Goal: Information Seeking & Learning: Learn about a topic

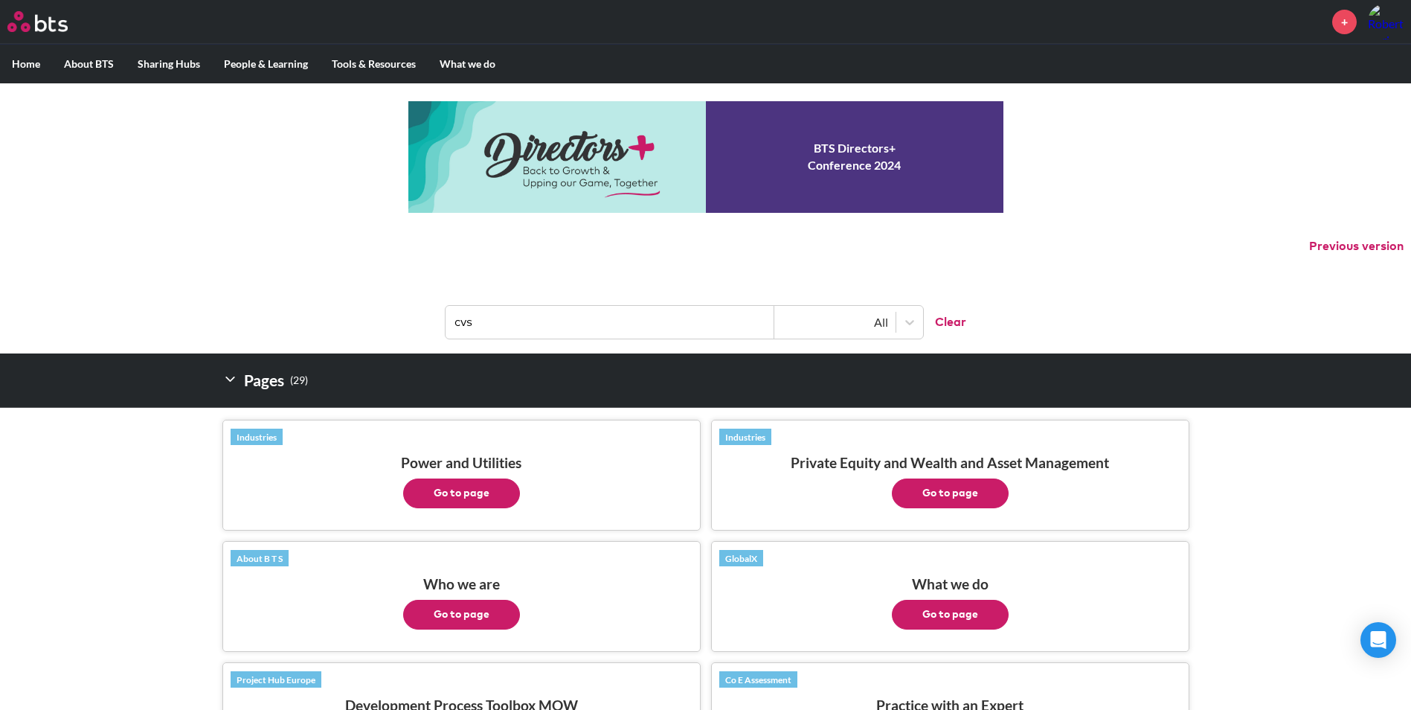
drag, startPoint x: 512, startPoint y: 321, endPoint x: 423, endPoint y: 318, distance: 88.6
click at [423, 318] on header "cvs All Clear" at bounding box center [705, 314] width 1411 height 77
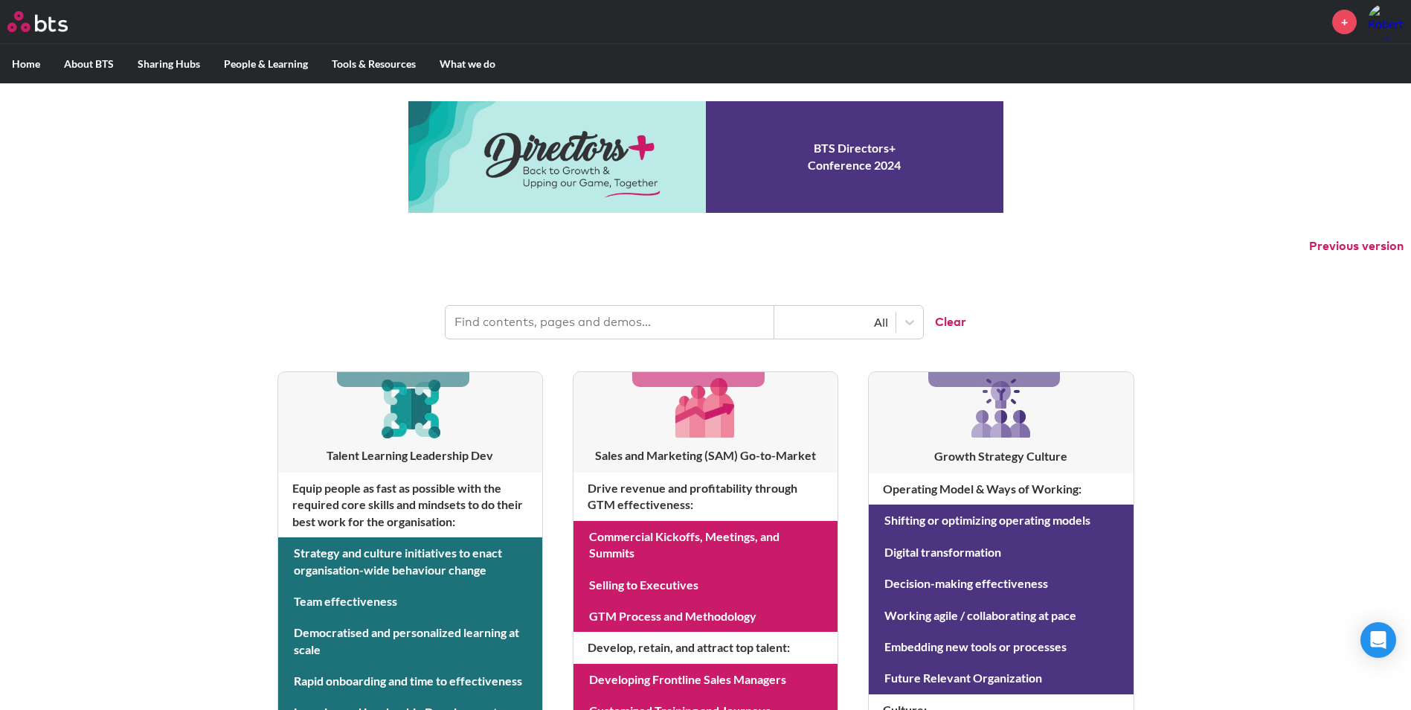
click at [543, 324] on input "text" at bounding box center [610, 322] width 329 height 33
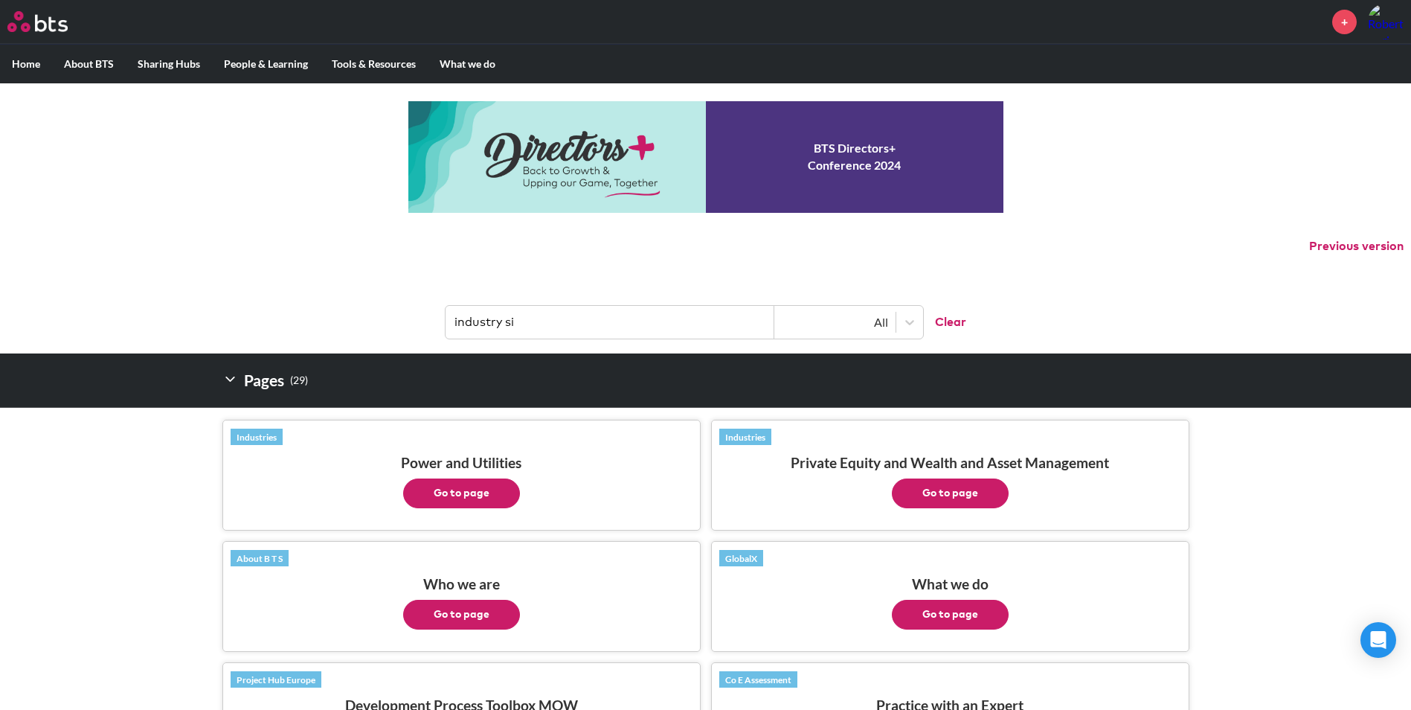
type input "industry sim"
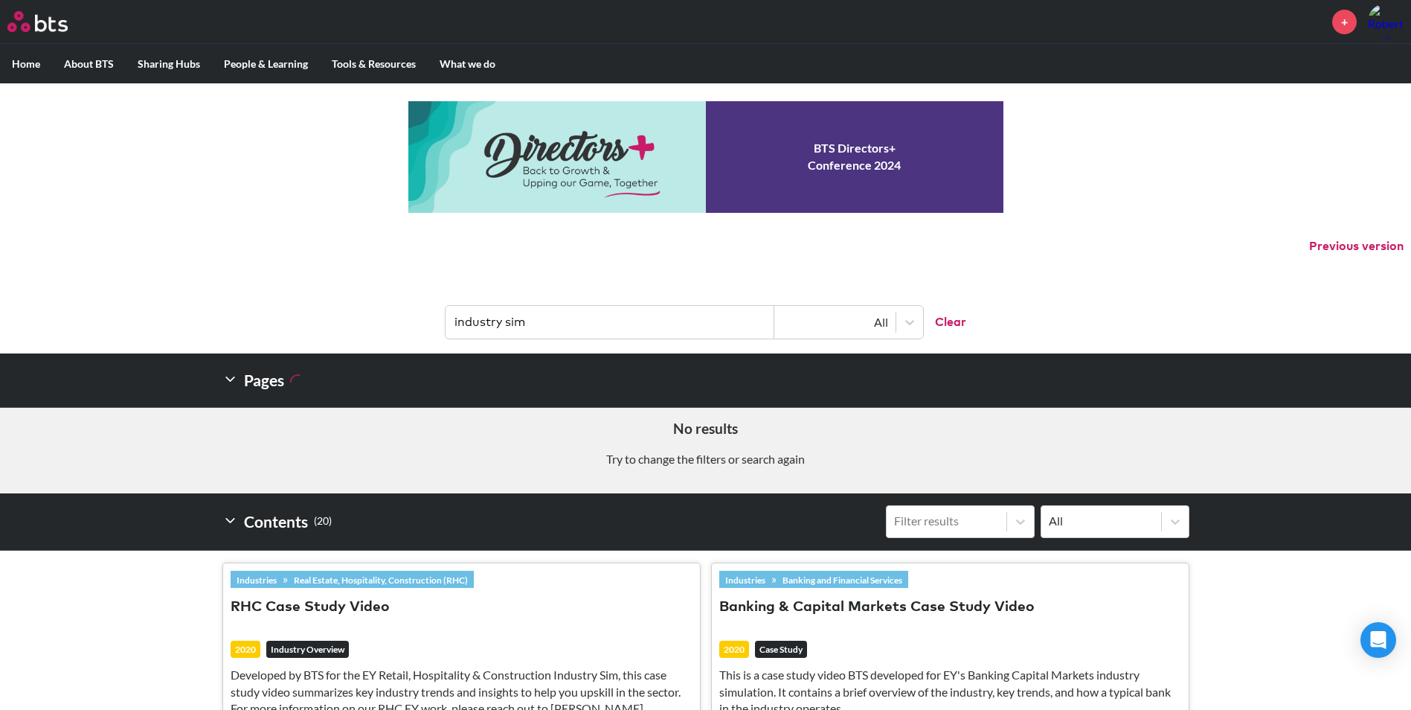
drag, startPoint x: 624, startPoint y: 329, endPoint x: 423, endPoint y: 322, distance: 201.7
click at [423, 322] on header "industry sim All Clear" at bounding box center [705, 314] width 1411 height 77
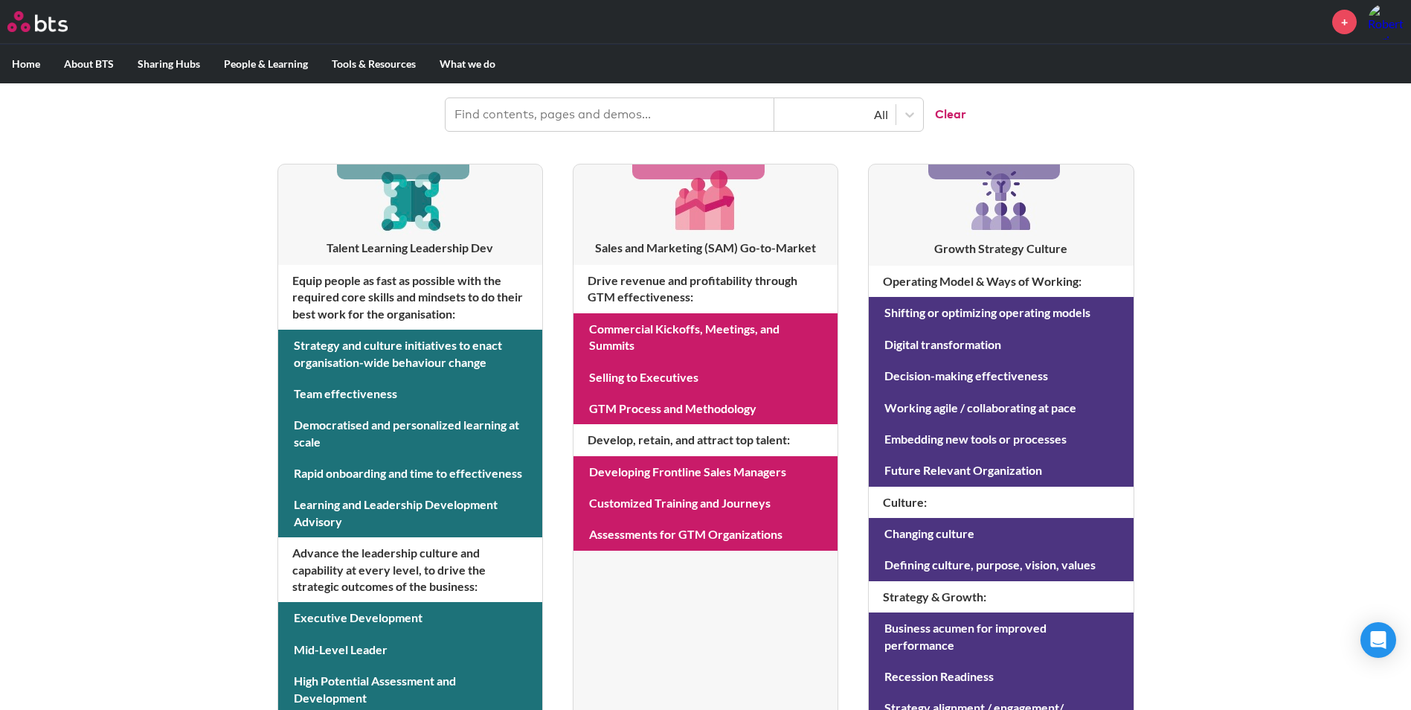
scroll to position [223, 0]
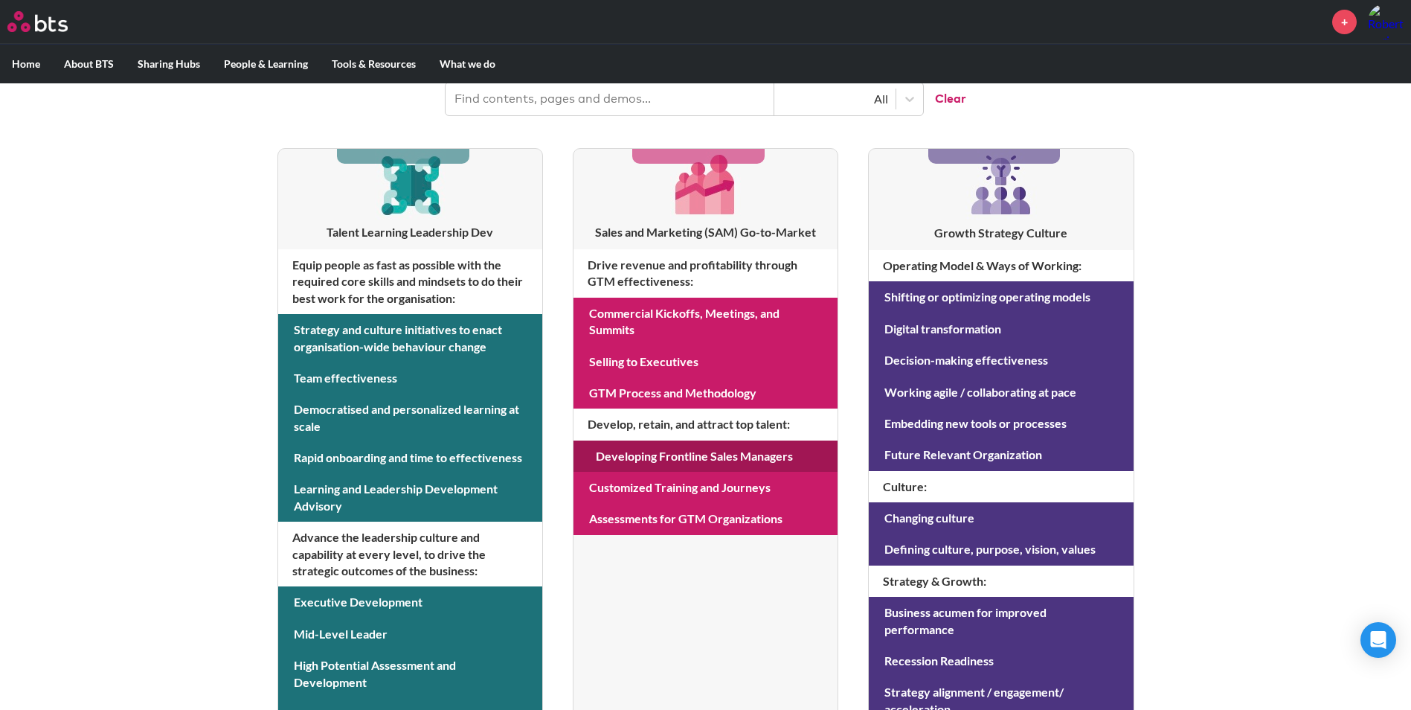
click at [680, 452] on link at bounding box center [706, 455] width 264 height 31
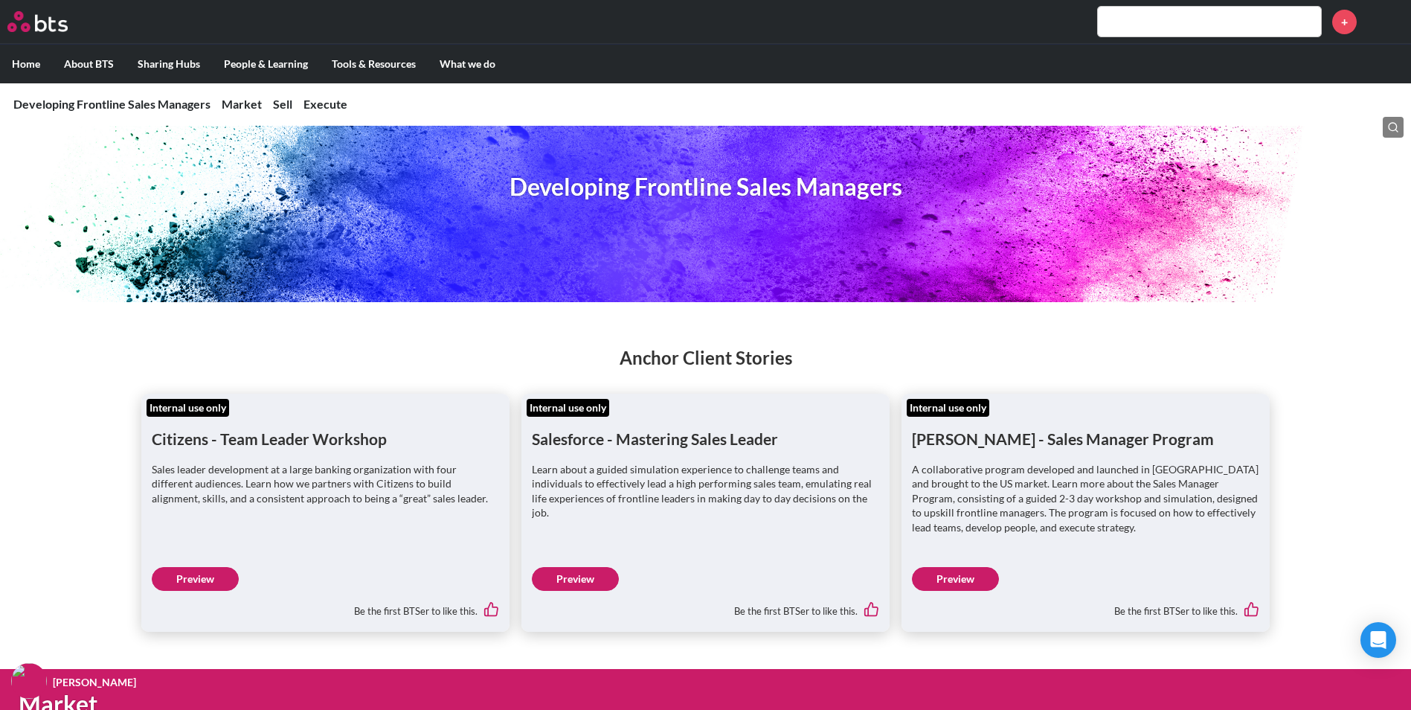
scroll to position [149, 0]
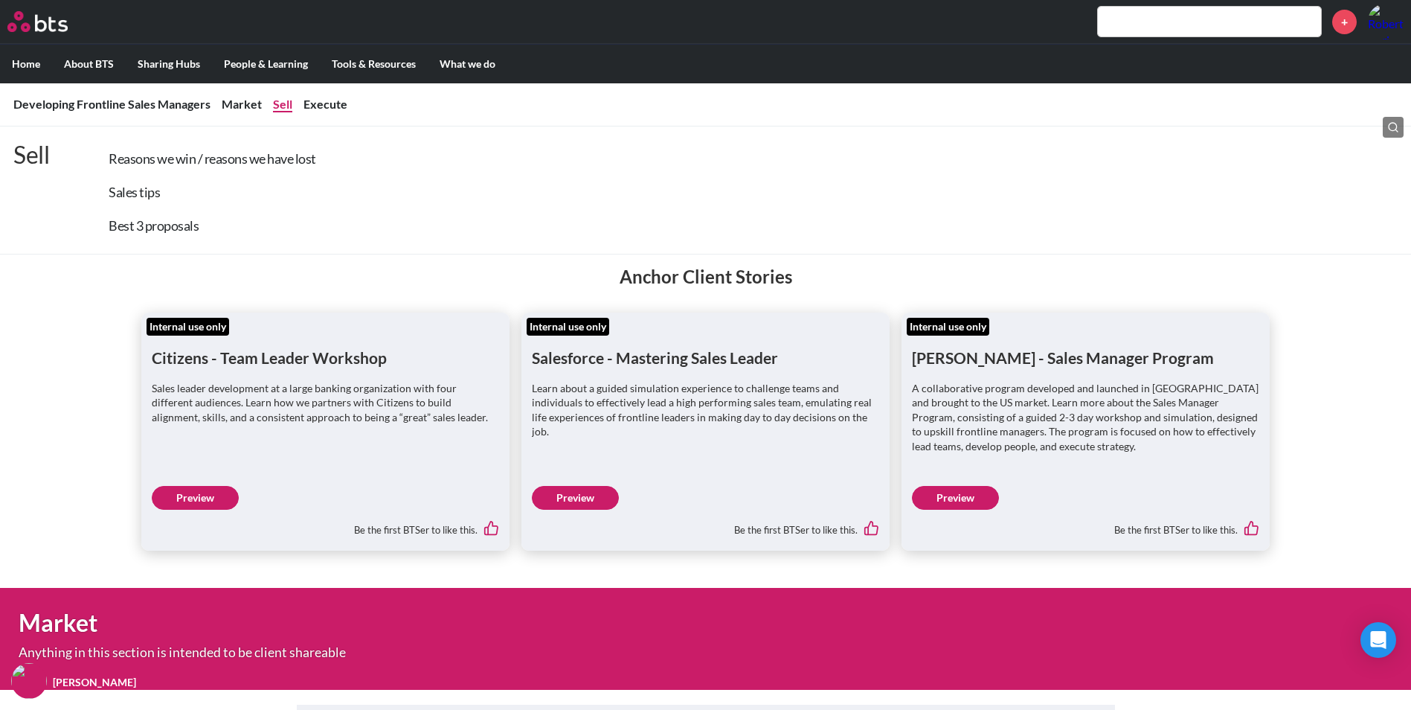
click at [284, 99] on link "Sell" at bounding box center [282, 104] width 19 height 14
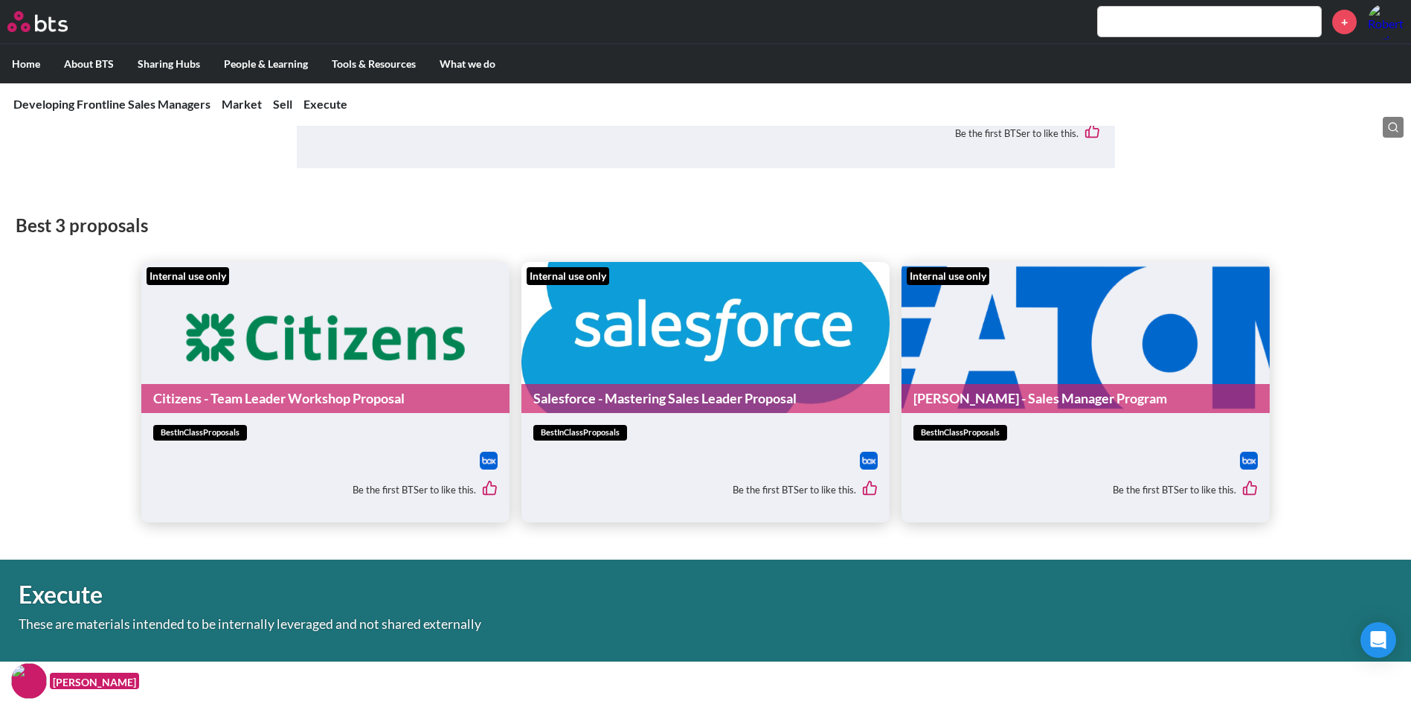
scroll to position [2892, 0]
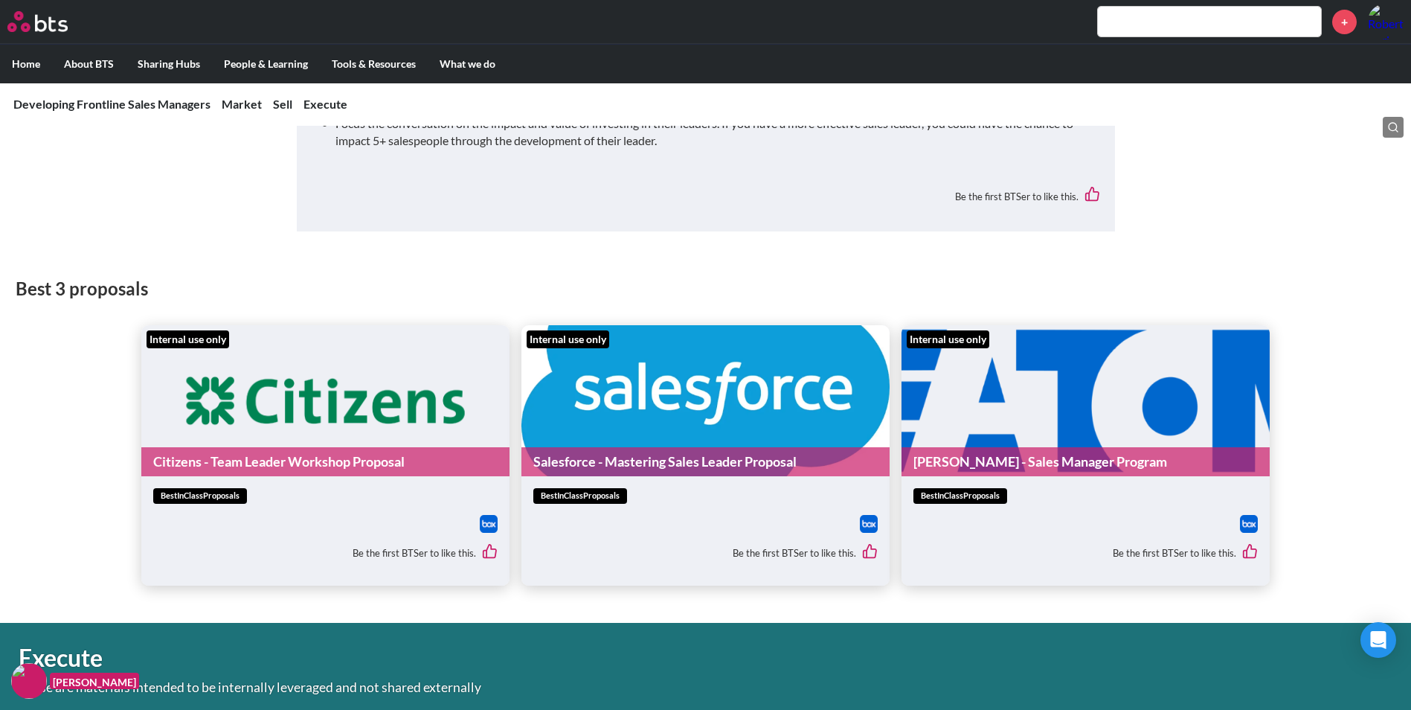
click at [688, 445] on figure "Internal use only Salesforce - Mastering Sales Leader Proposal" at bounding box center [705, 400] width 368 height 151
click at [872, 533] on img at bounding box center [869, 524] width 18 height 18
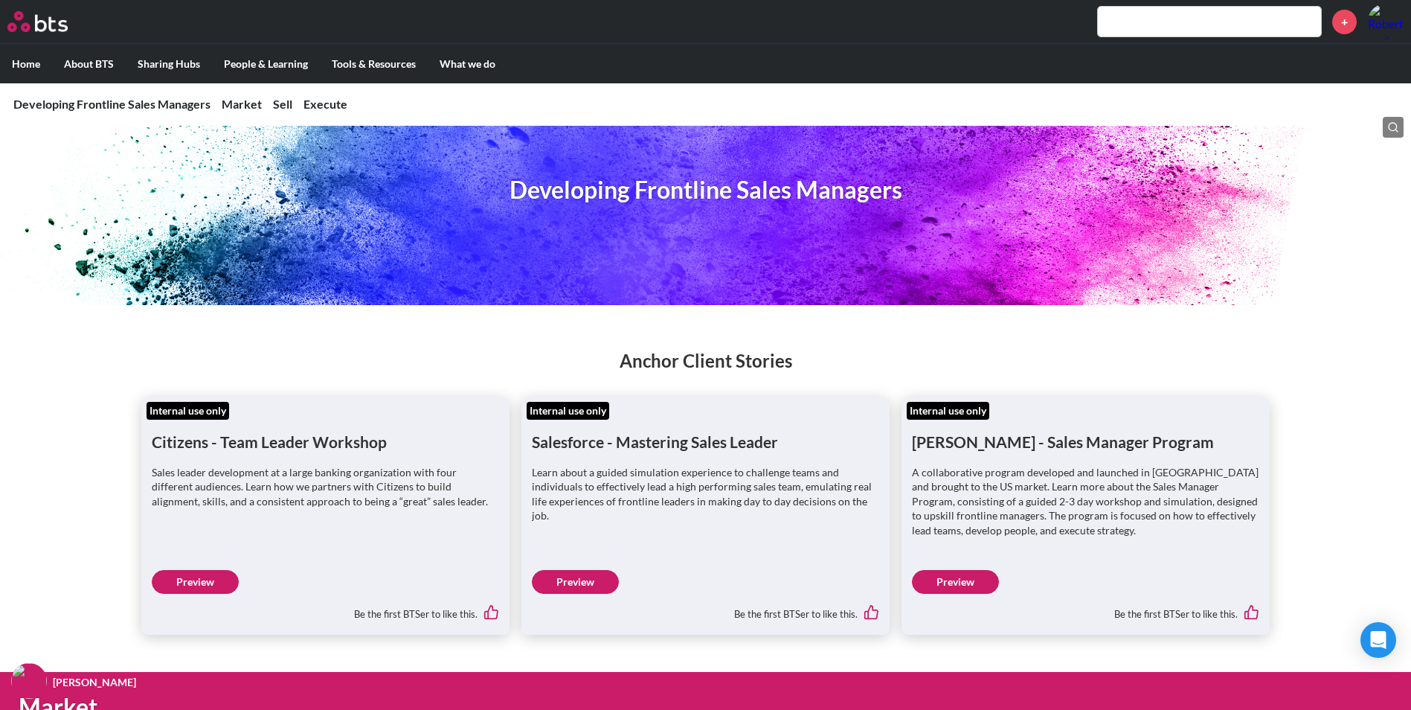
scroll to position [0, 0]
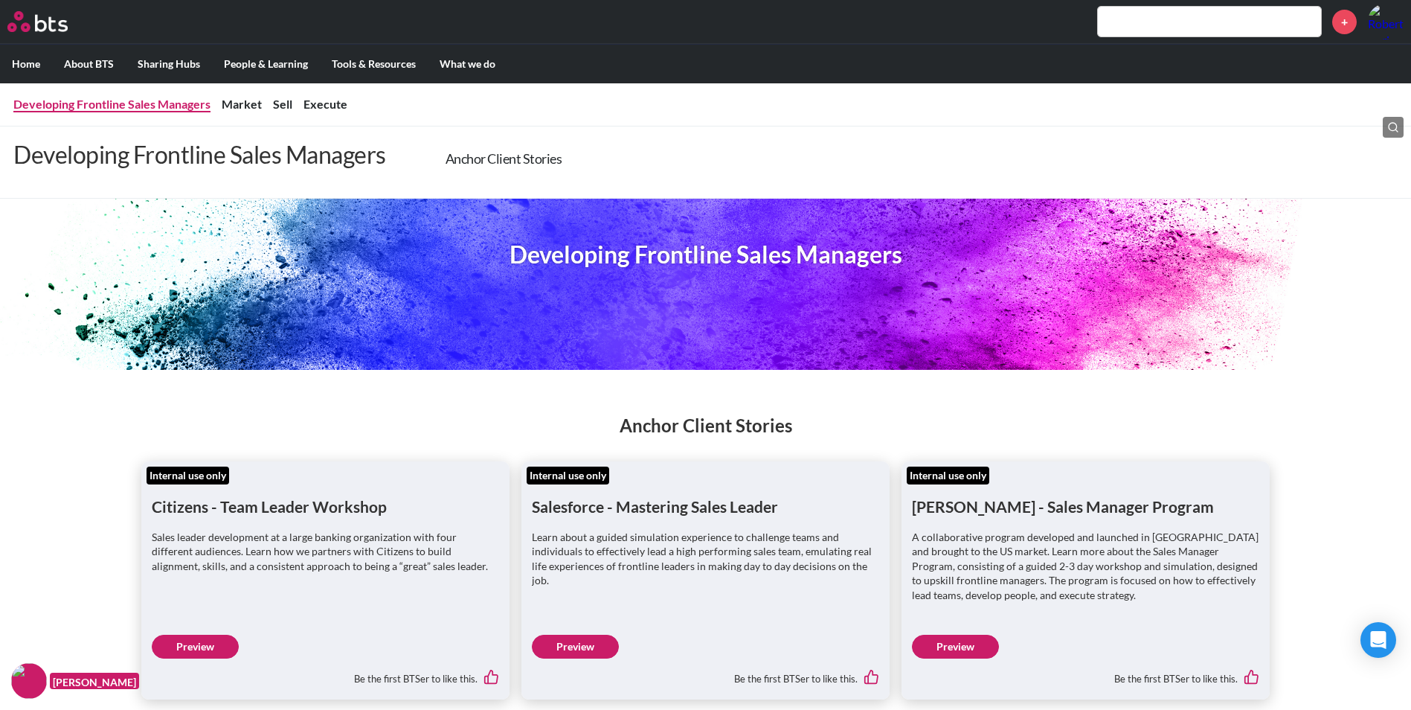
click at [93, 100] on link "Developing Frontline Sales Managers" at bounding box center [111, 104] width 197 height 14
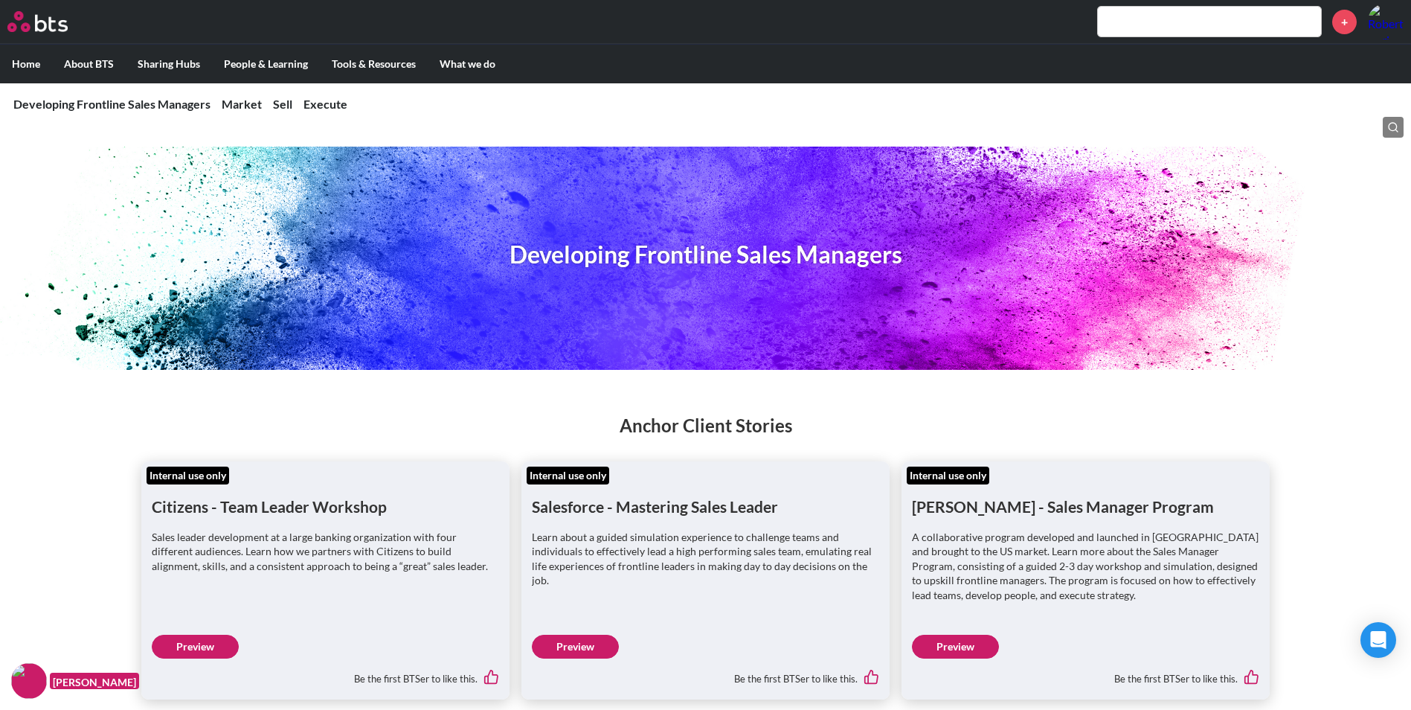
click at [248, 94] on nav "Developing Frontline Sales Managers Developing Frontline Sales Managers Anchor …" at bounding box center [705, 104] width 1411 height 43
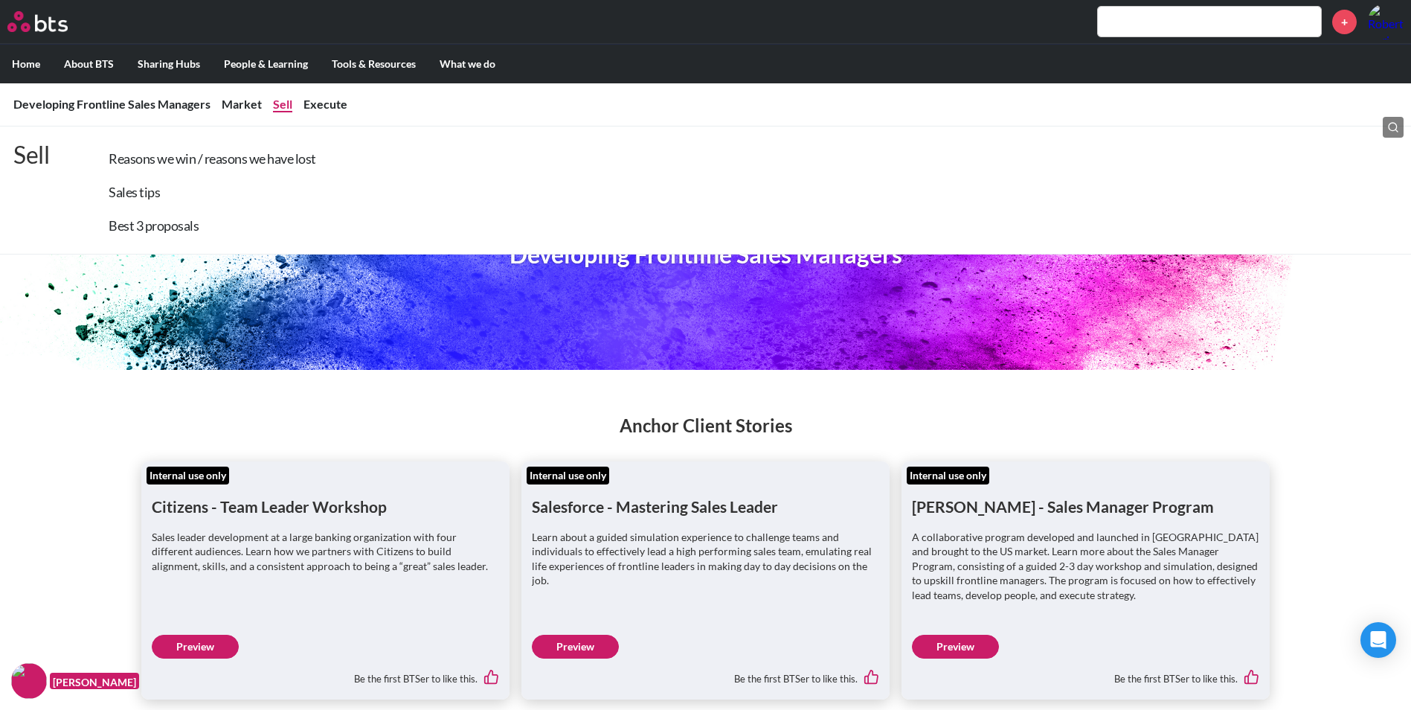
click at [276, 107] on link "Sell" at bounding box center [282, 104] width 19 height 14
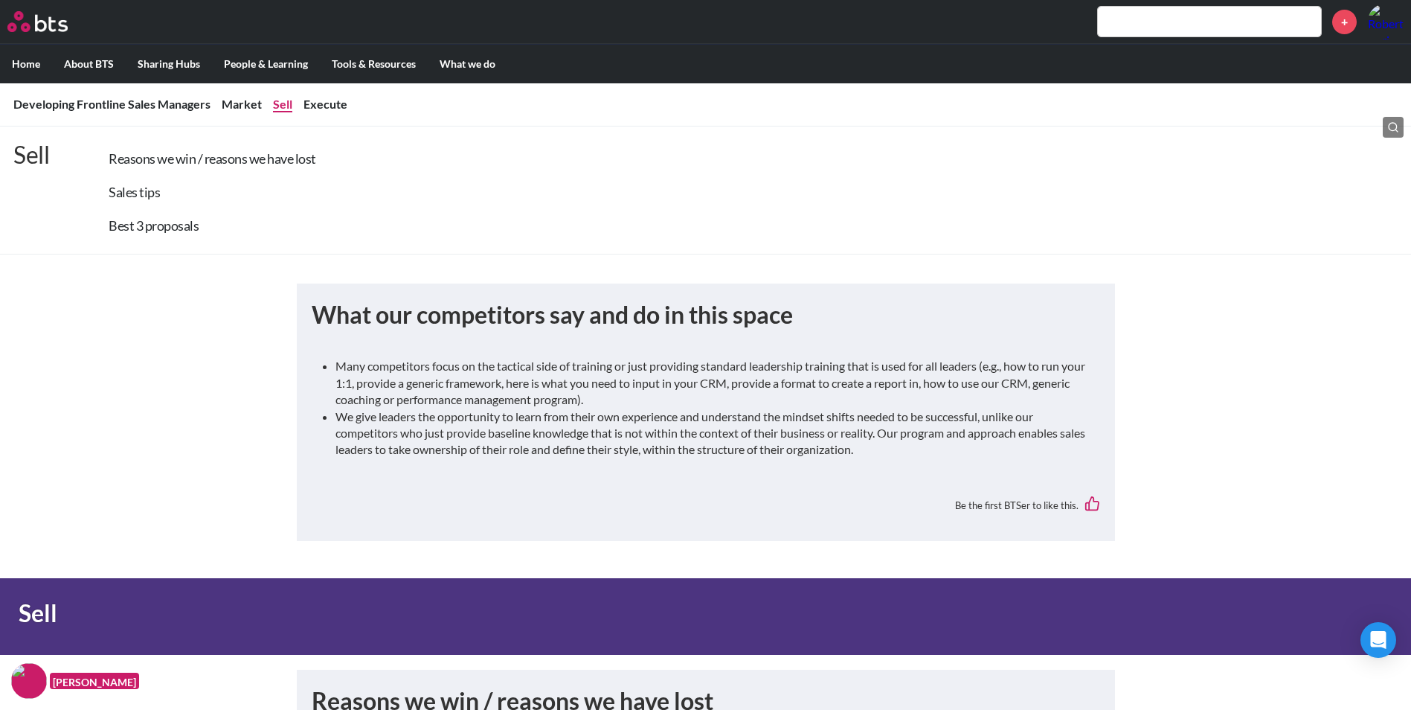
scroll to position [1692, 0]
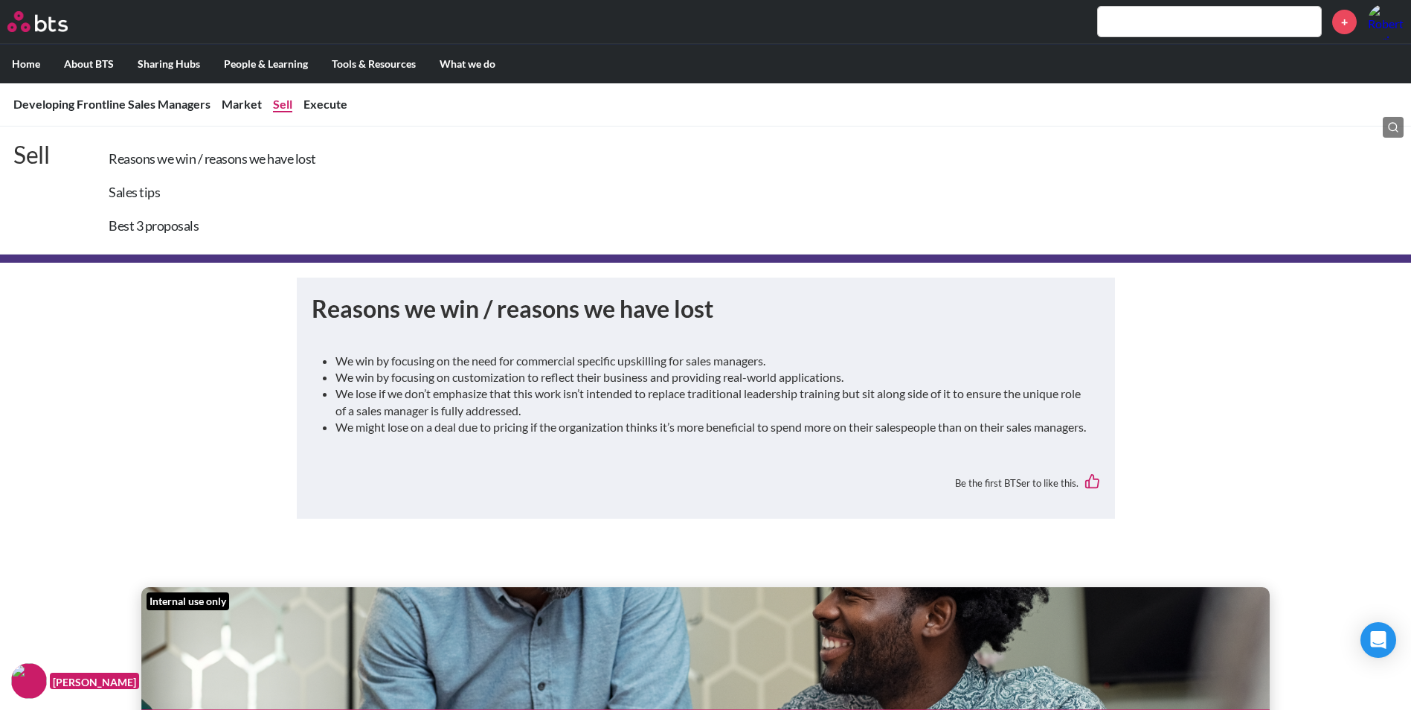
click at [276, 107] on link "Sell" at bounding box center [282, 104] width 19 height 14
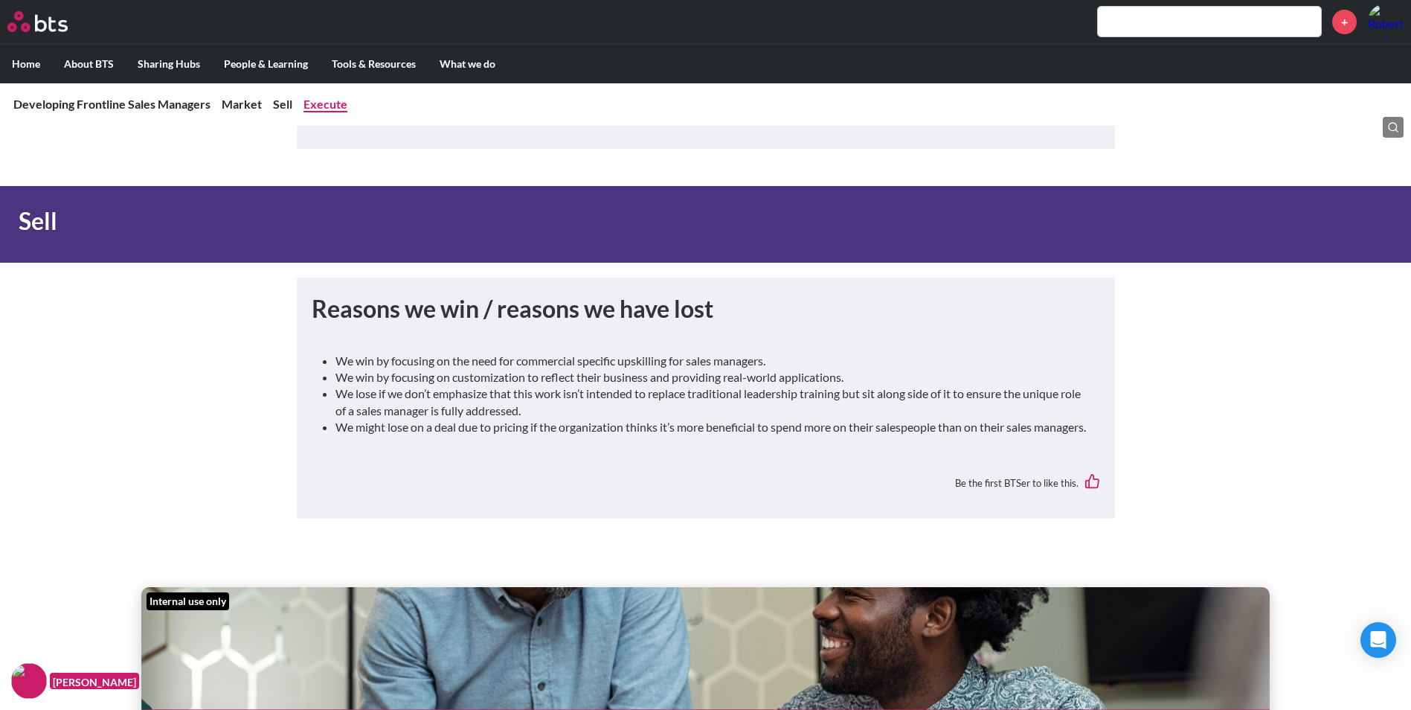
click at [318, 109] on link "Execute" at bounding box center [326, 104] width 44 height 14
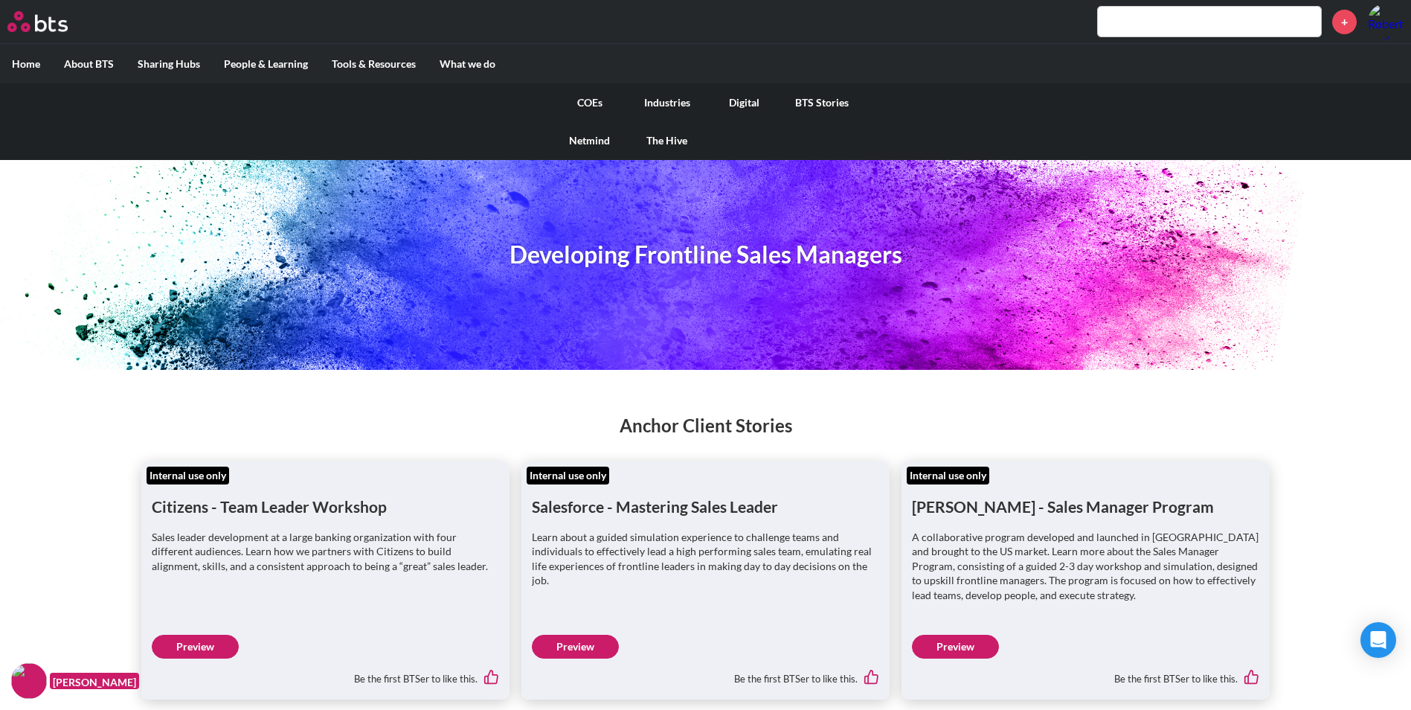
click at [589, 95] on link "COEs" at bounding box center [589, 102] width 77 height 39
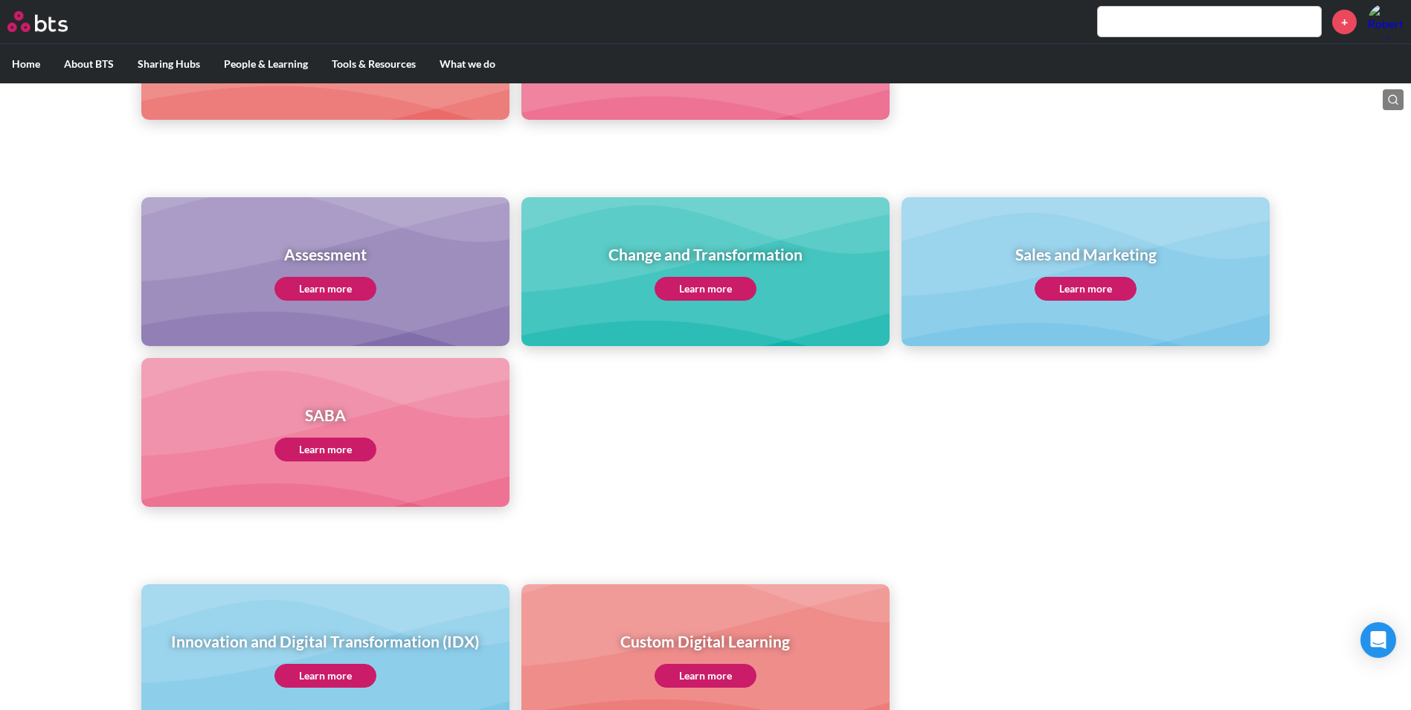
scroll to position [521, 0]
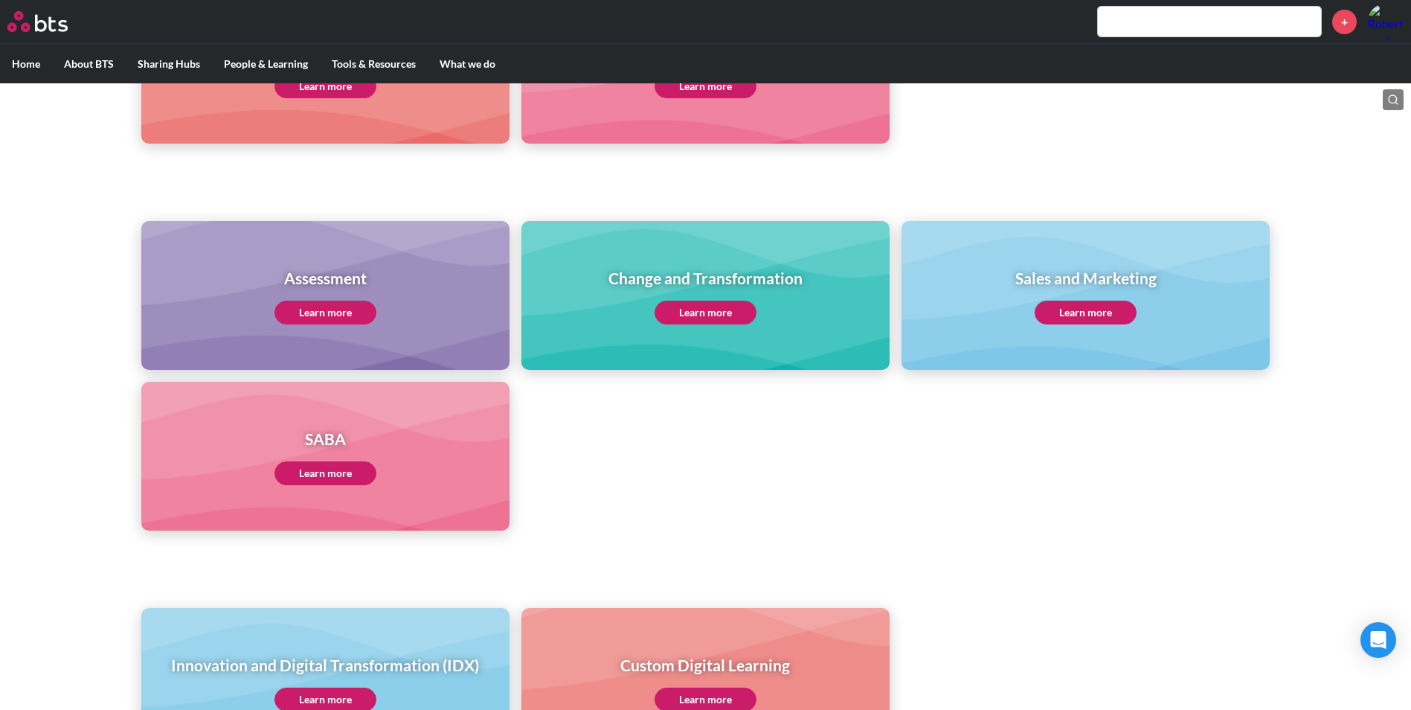
click at [1079, 334] on div "Sales and Marketing Learn more" at bounding box center [1086, 295] width 368 height 149
click at [1072, 321] on link "Learn more" at bounding box center [1086, 313] width 102 height 24
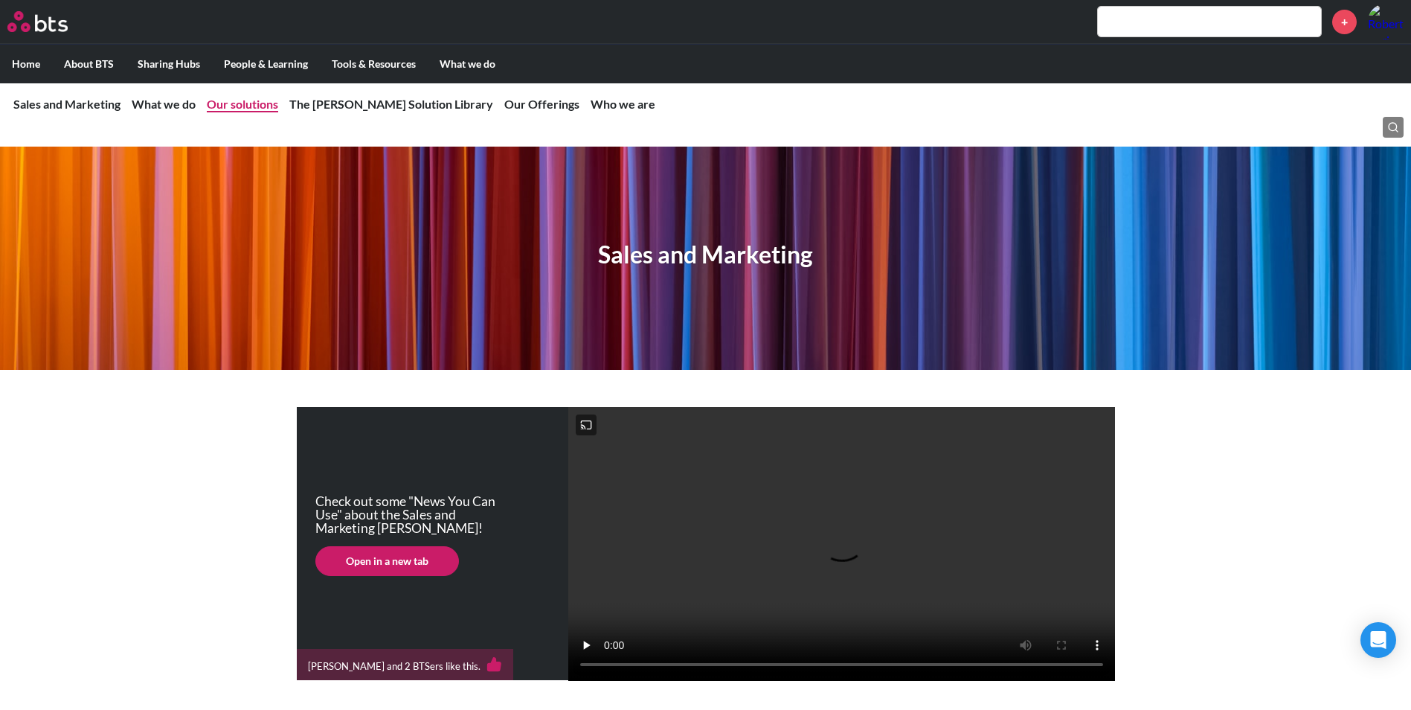
click at [244, 103] on link "Our solutions" at bounding box center [242, 104] width 71 height 14
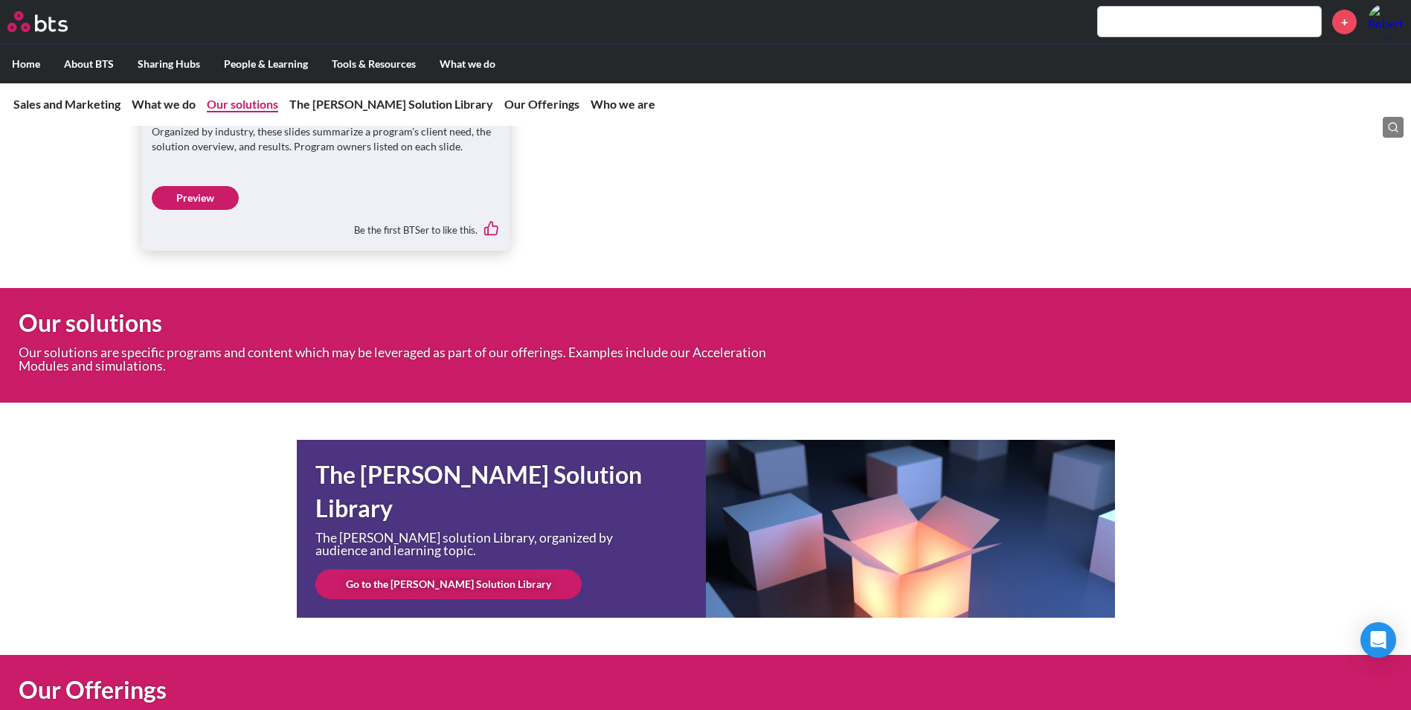
scroll to position [4169, 0]
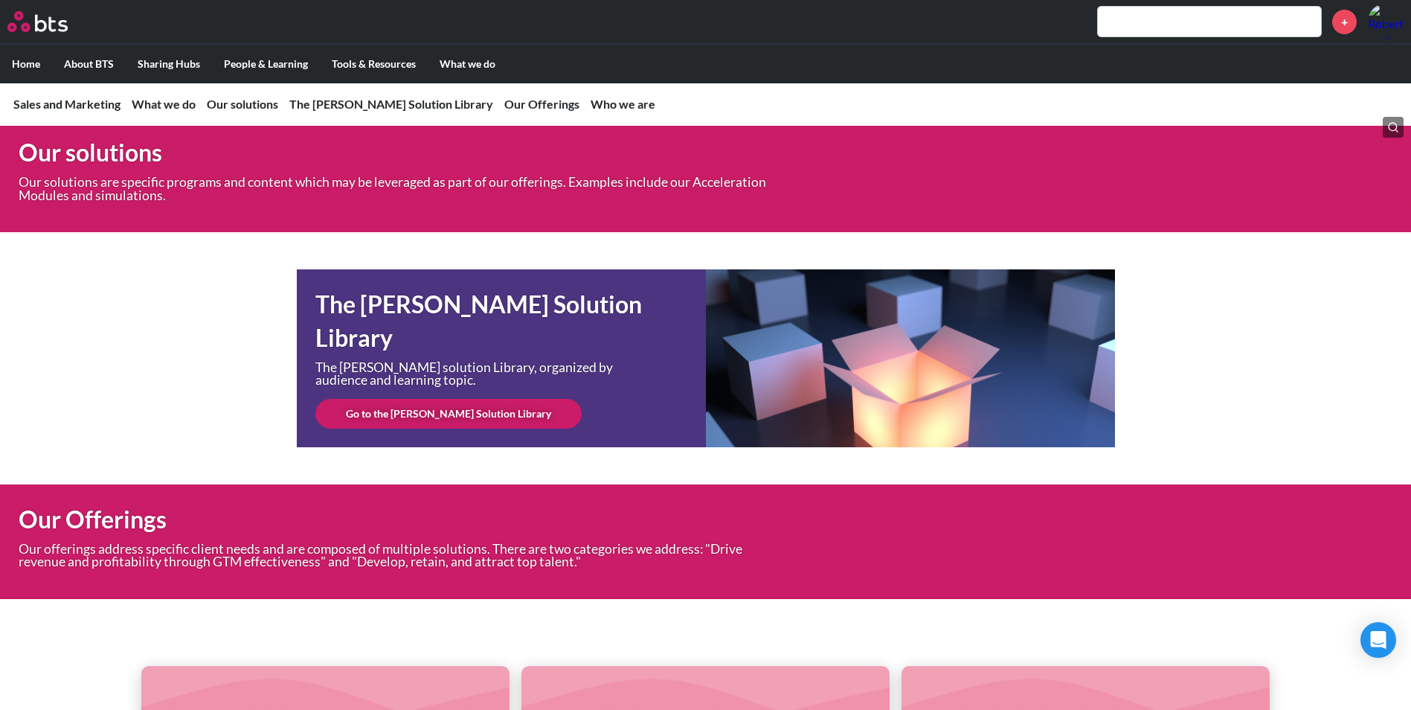
click at [410, 429] on link "Go to the SAM Solution Library" at bounding box center [448, 414] width 266 height 30
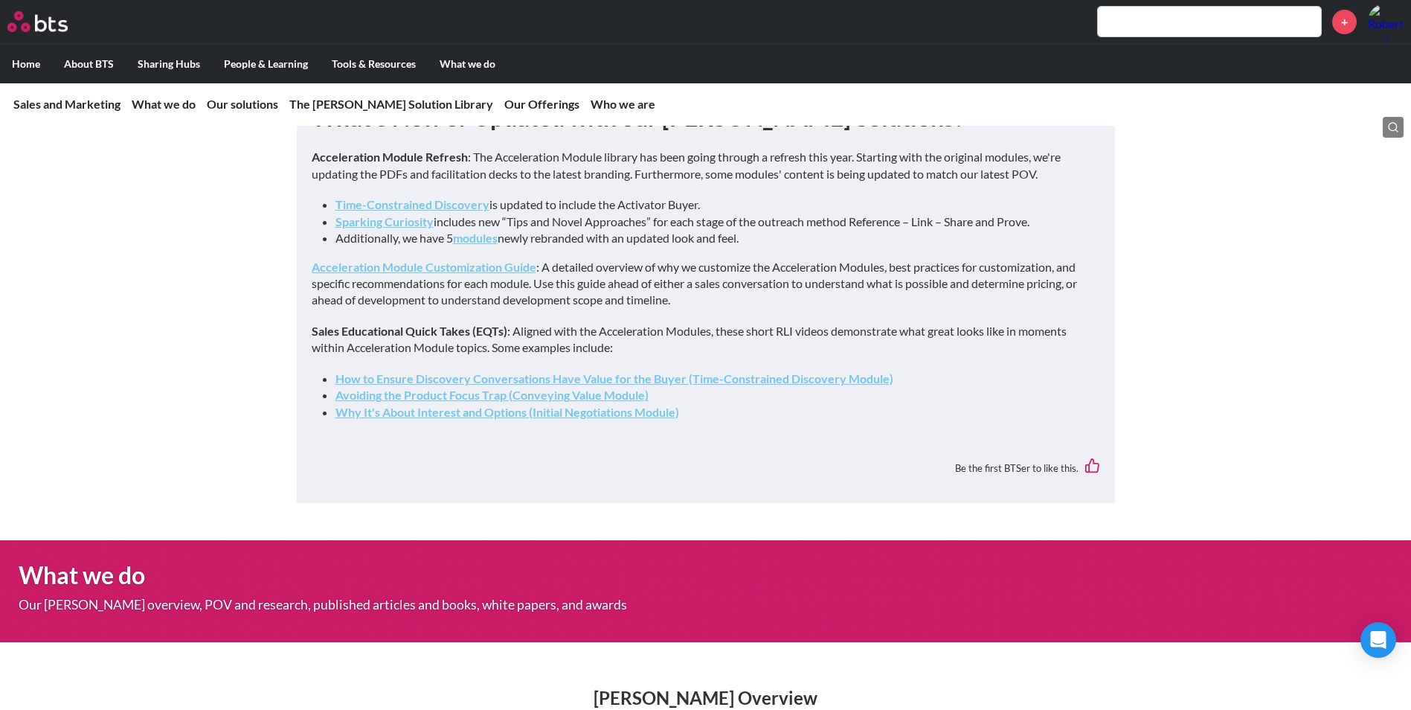
scroll to position [967, 0]
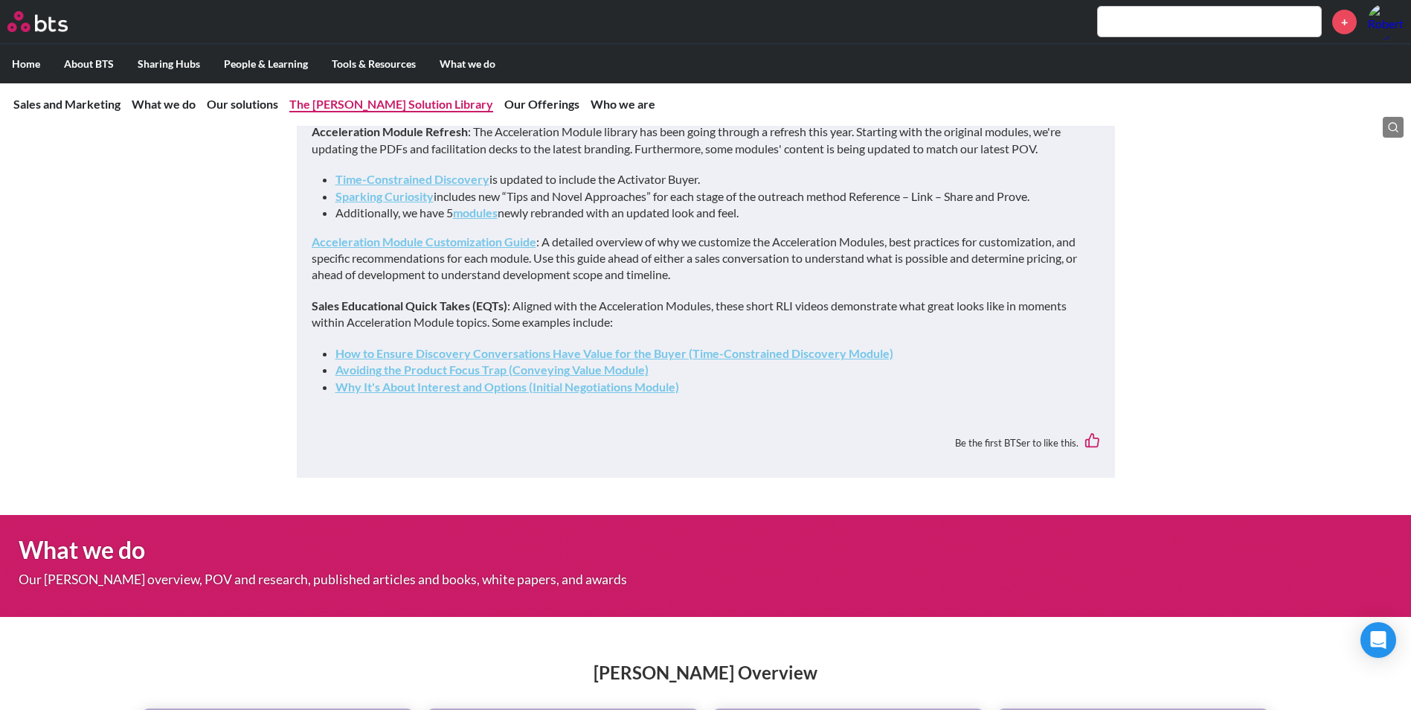
click at [354, 106] on link "The SAM Solution Library" at bounding box center [391, 104] width 204 height 14
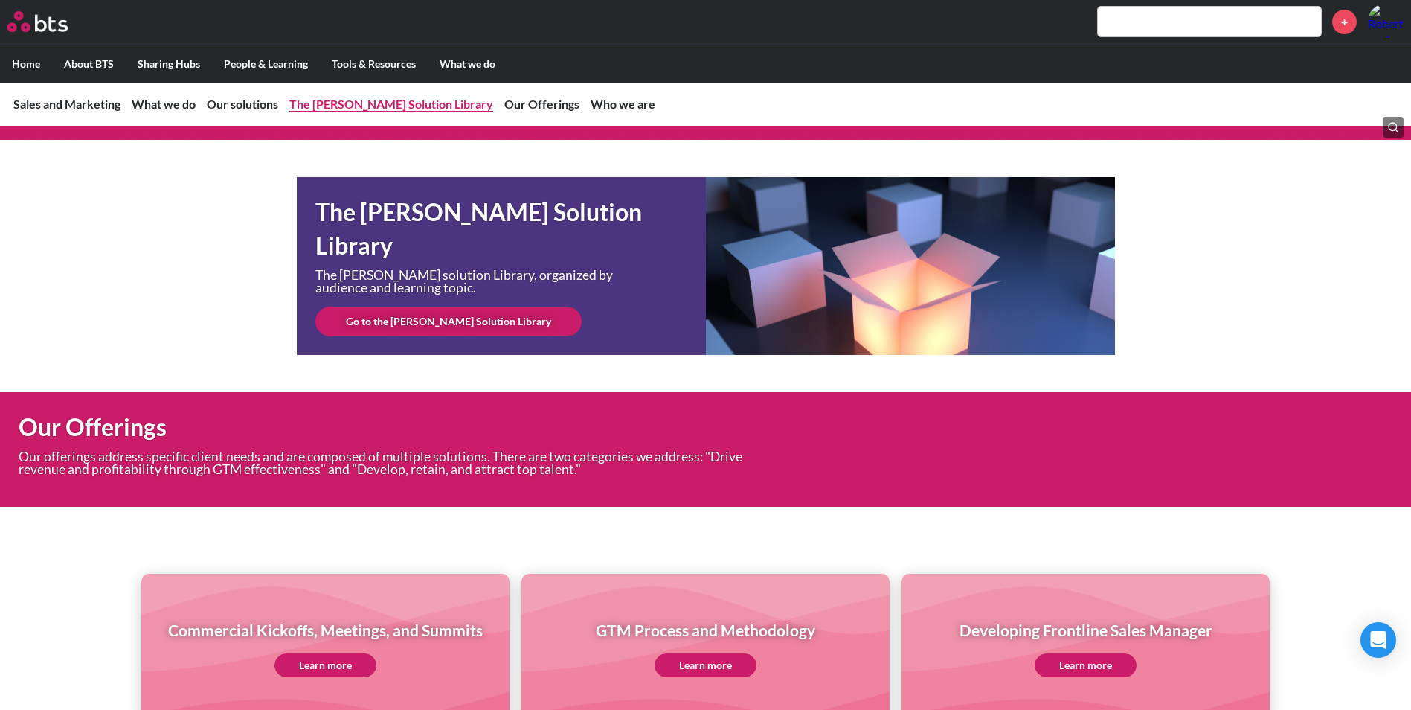
scroll to position [4321, 0]
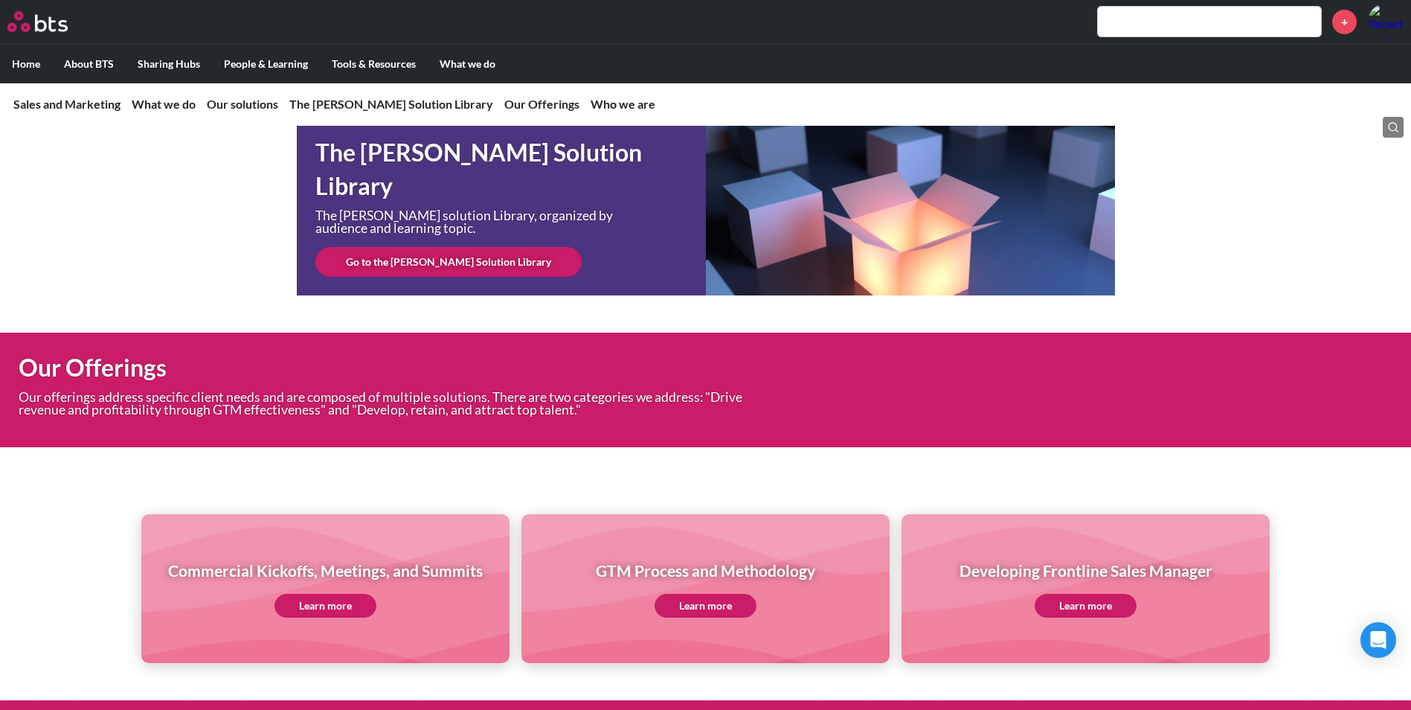
click at [438, 277] on link "Go to the SAM Solution Library" at bounding box center [448, 262] width 266 height 30
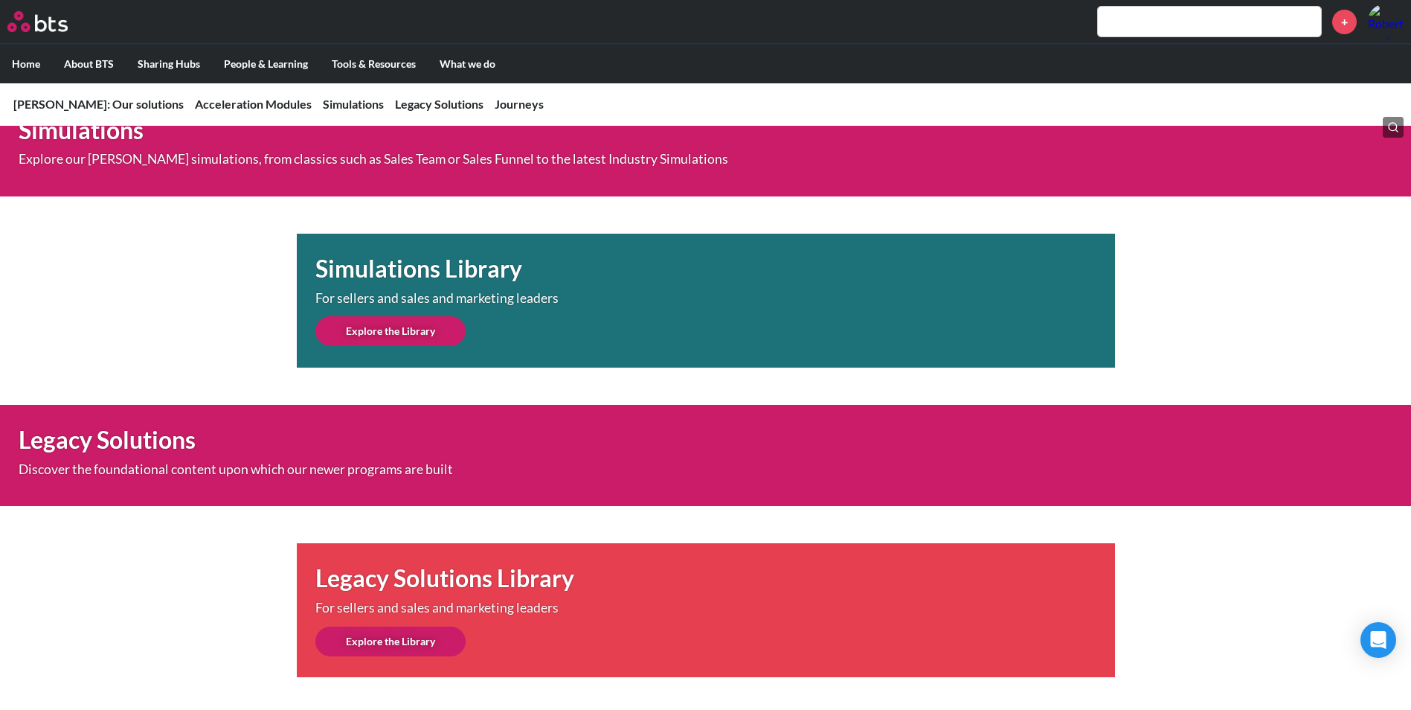
scroll to position [675, 0]
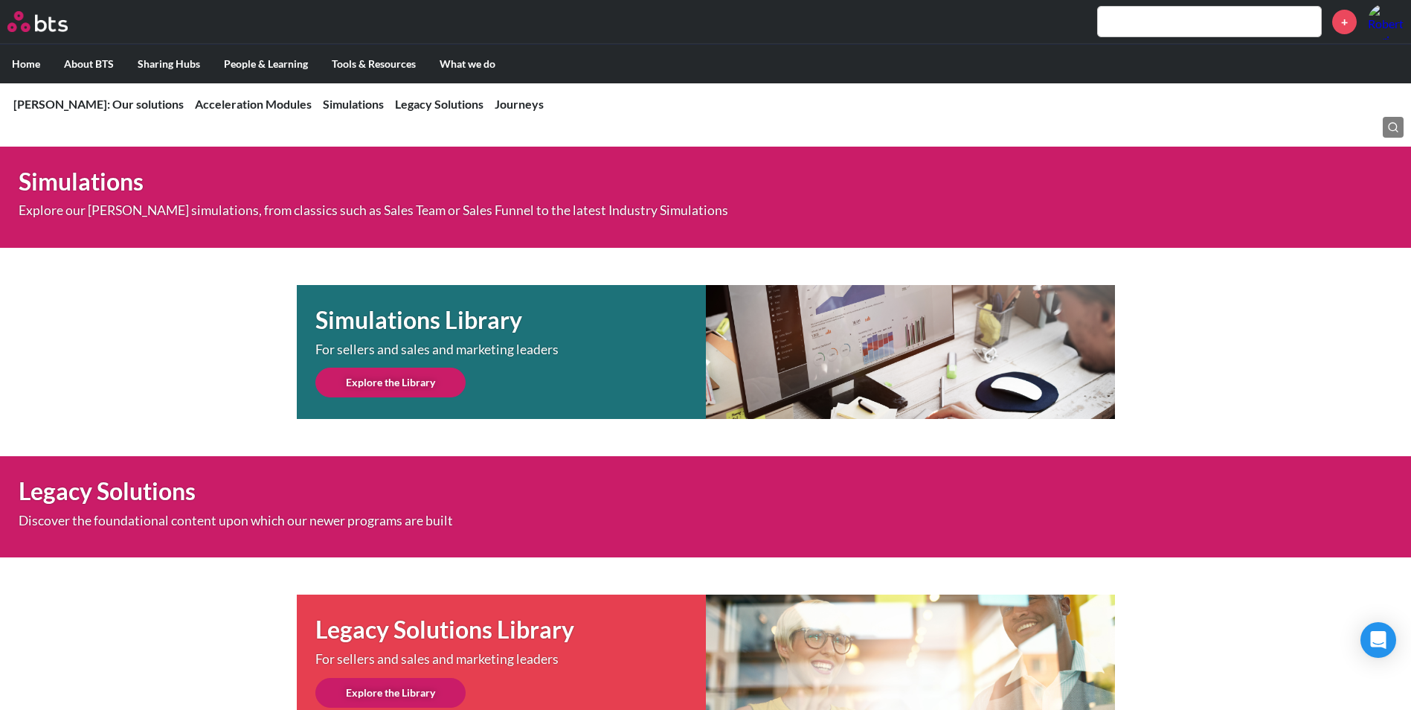
click at [412, 379] on link "Explore the Library" at bounding box center [390, 383] width 150 height 30
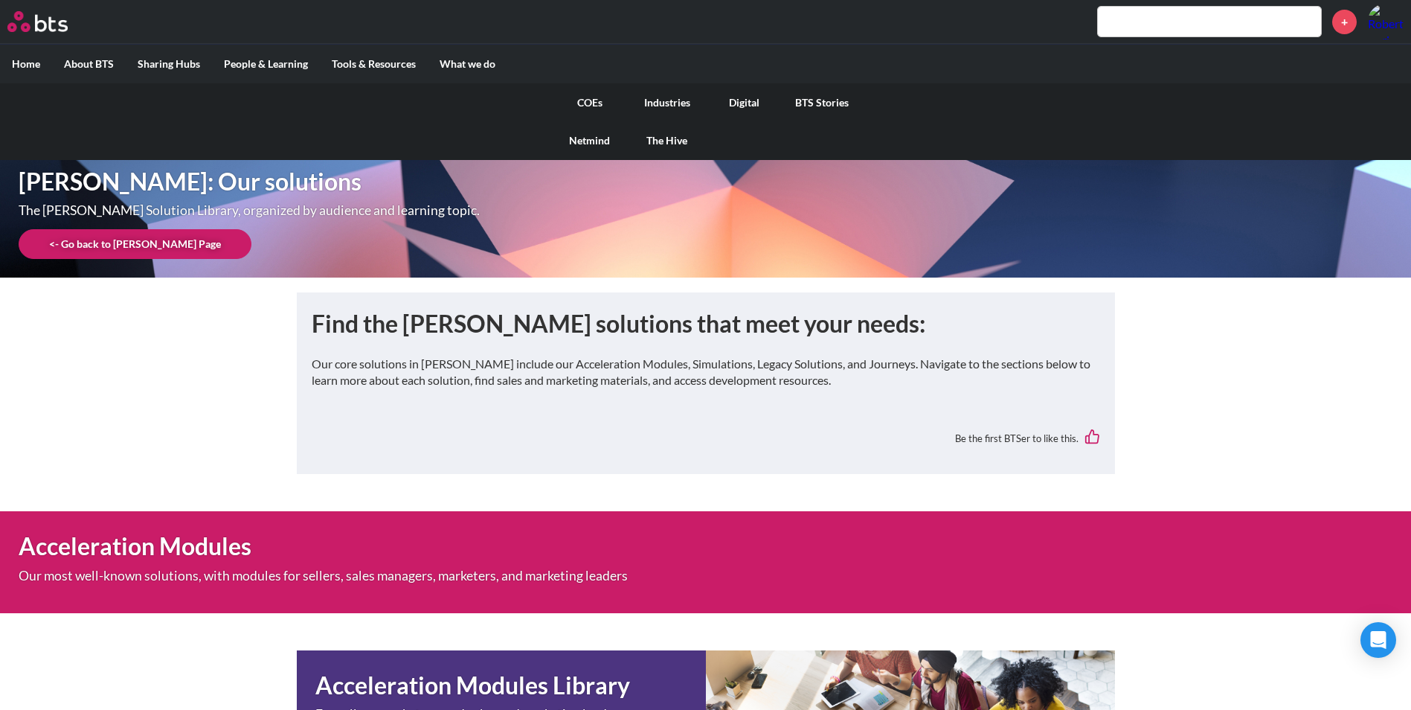
click at [583, 100] on link "COEs" at bounding box center [589, 102] width 77 height 39
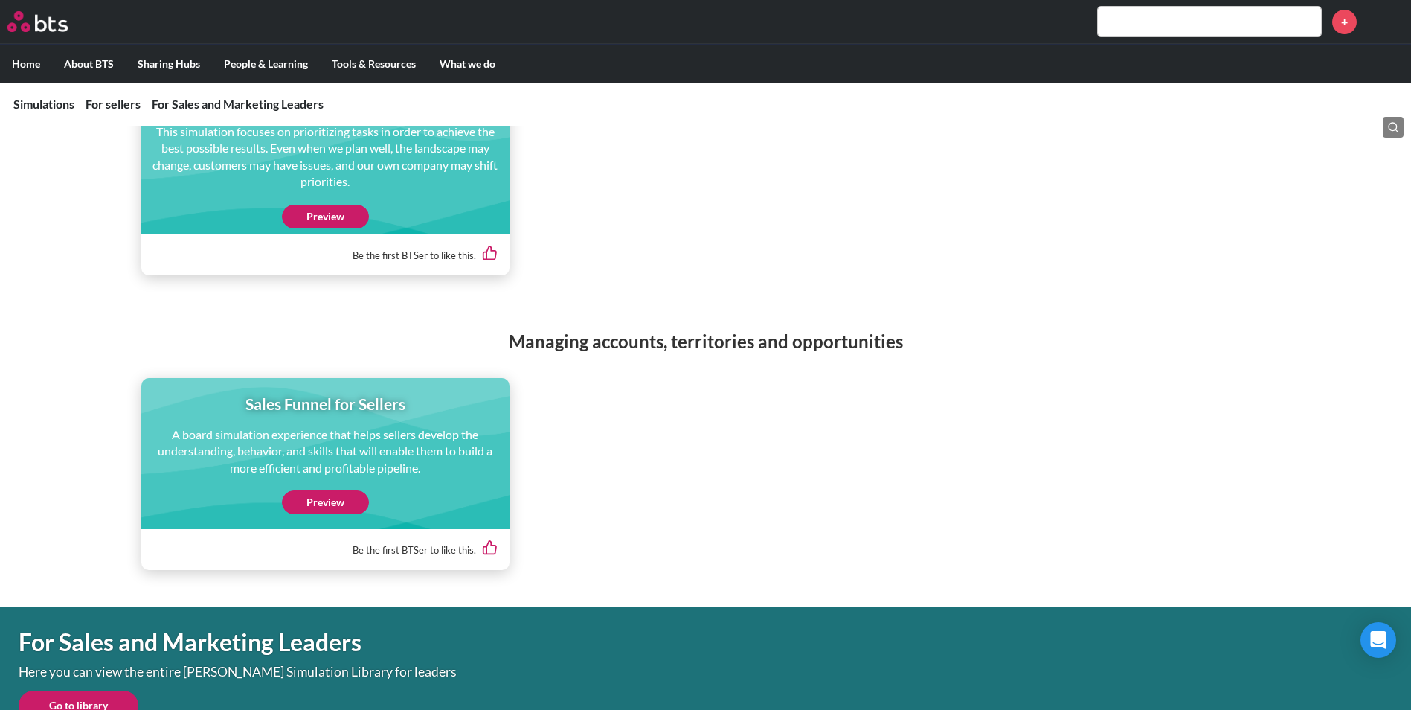
scroll to position [1339, 0]
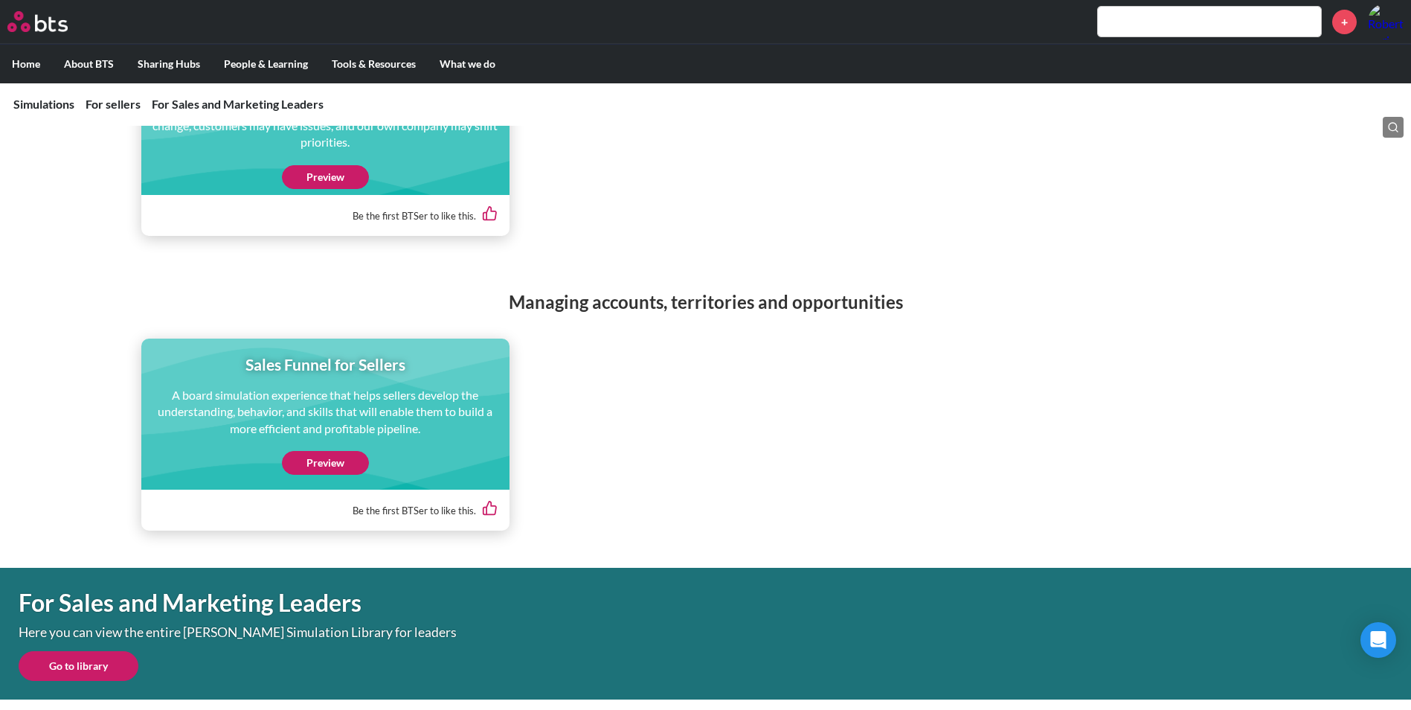
click at [325, 454] on link "Preview" at bounding box center [325, 463] width 87 height 24
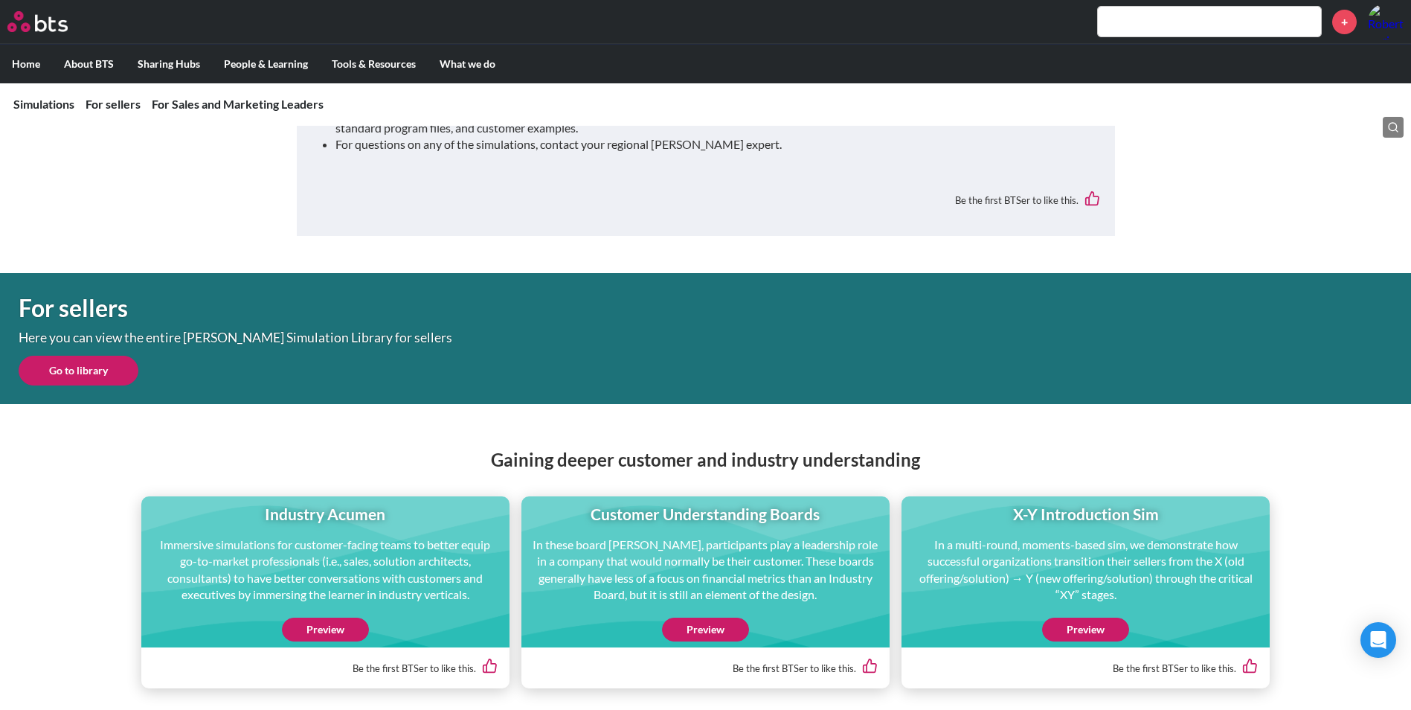
scroll to position [0, 0]
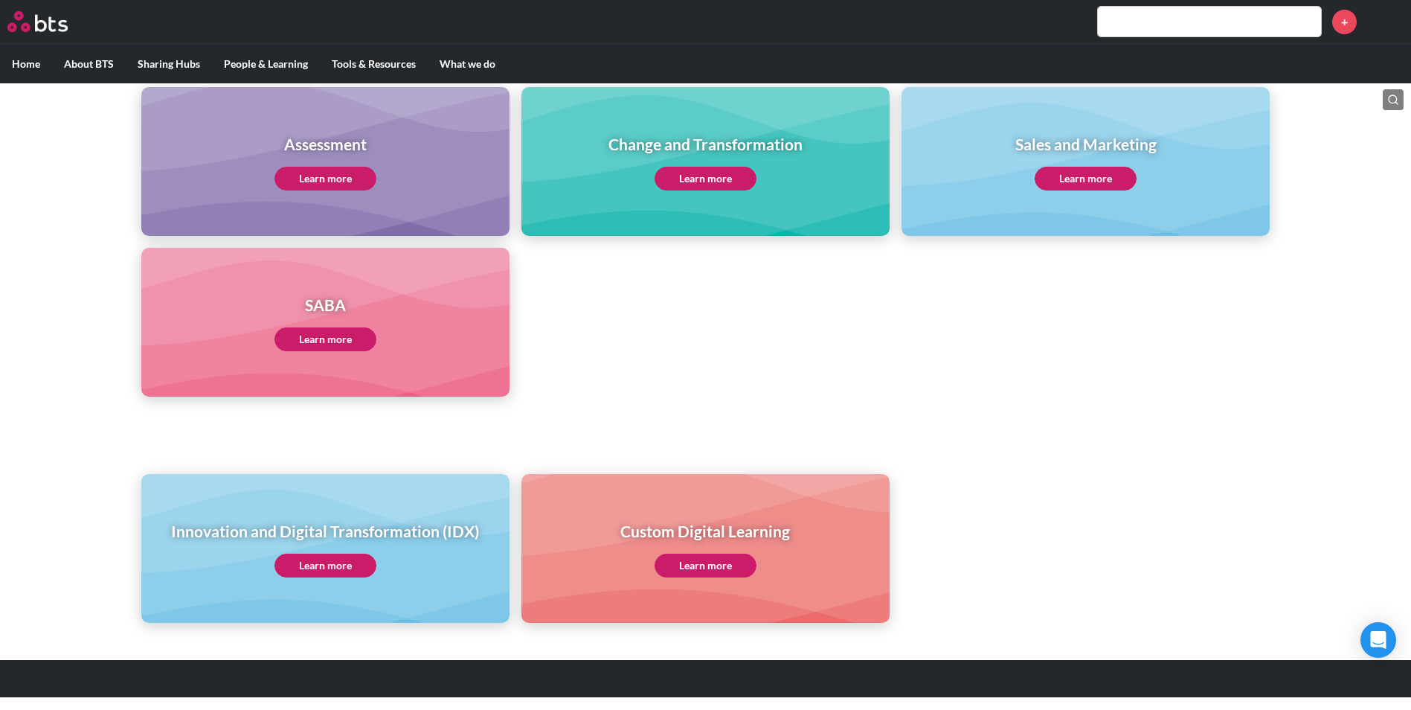
scroll to position [655, 0]
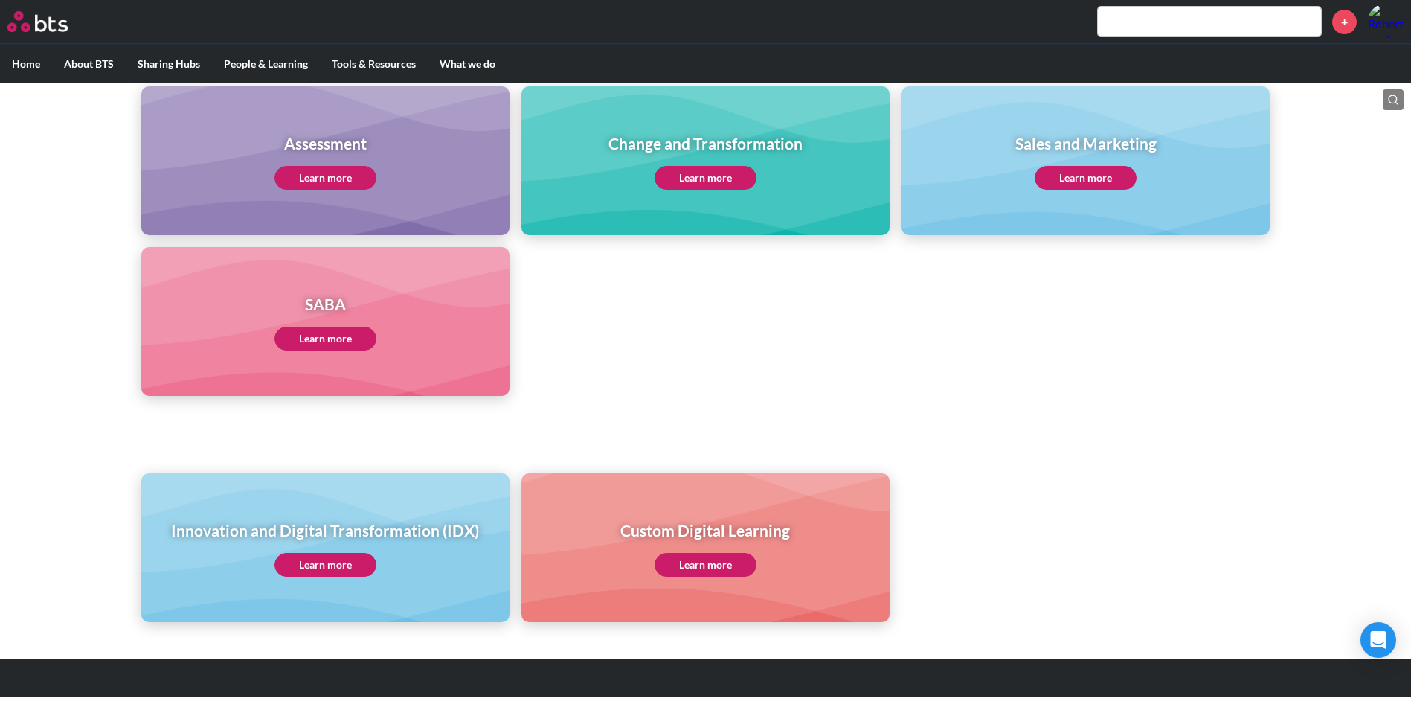
click at [323, 344] on link "Learn more" at bounding box center [326, 339] width 102 height 24
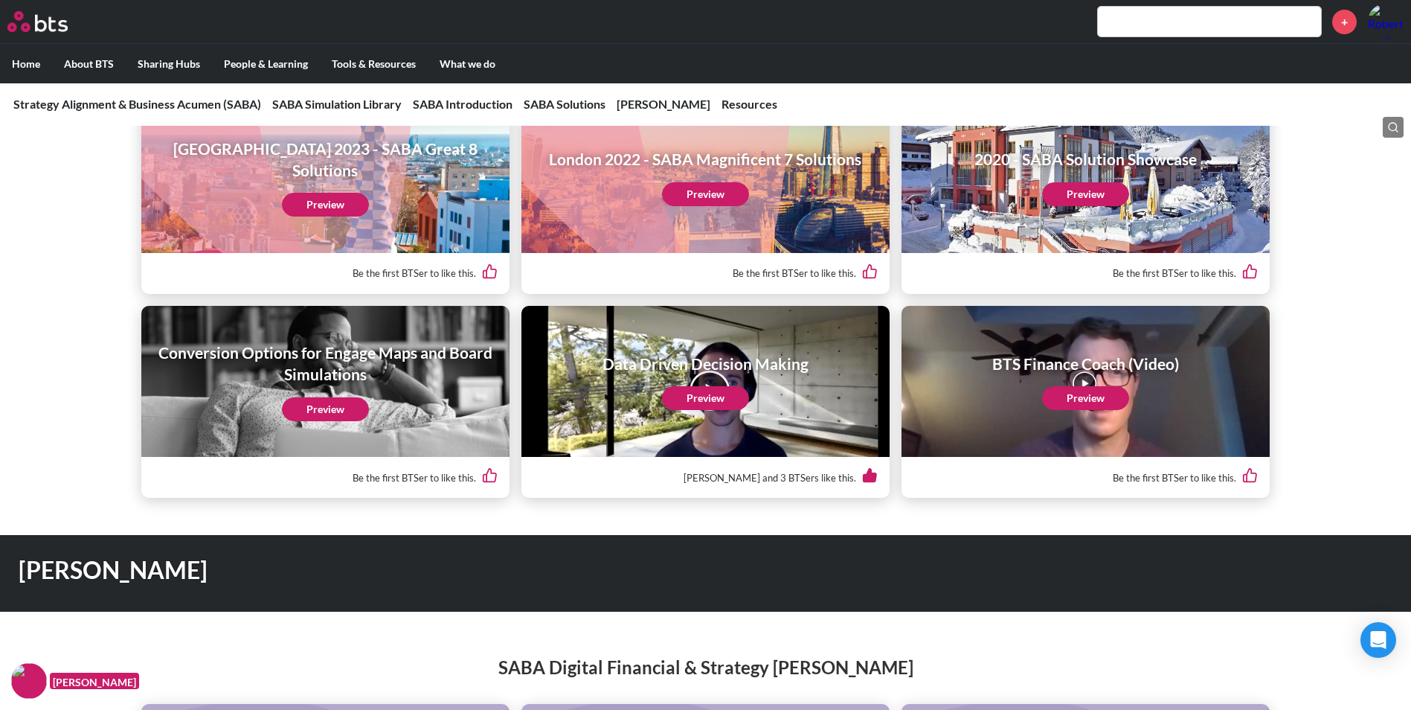
scroll to position [2455, 0]
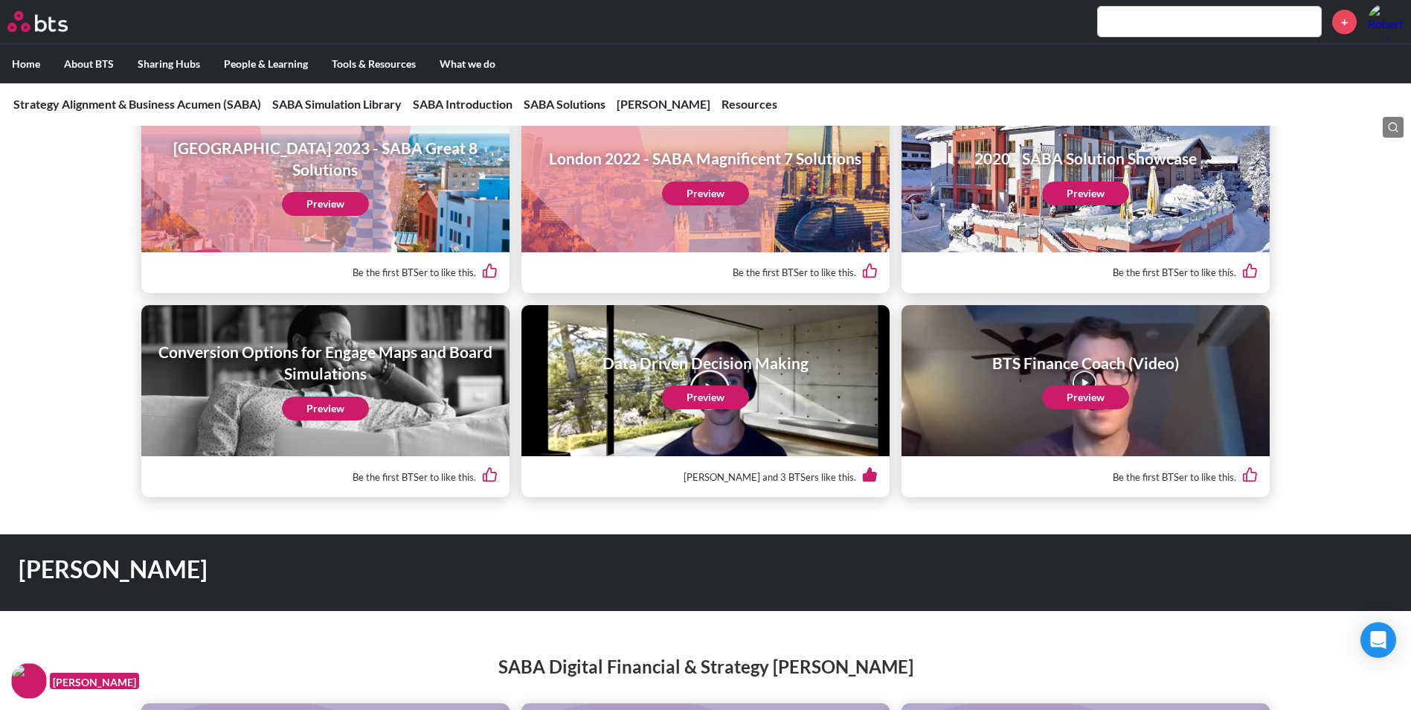
click at [327, 411] on link "Preview" at bounding box center [325, 409] width 87 height 24
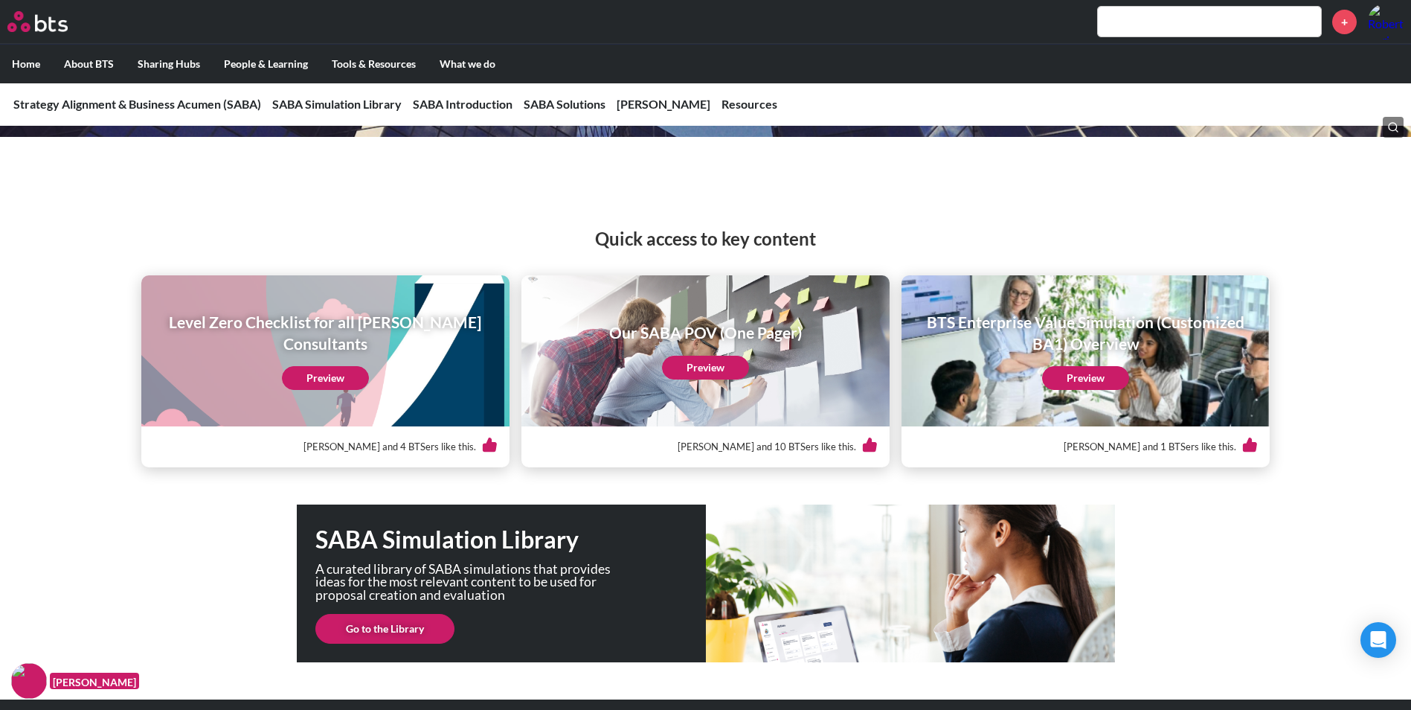
scroll to position [0, 0]
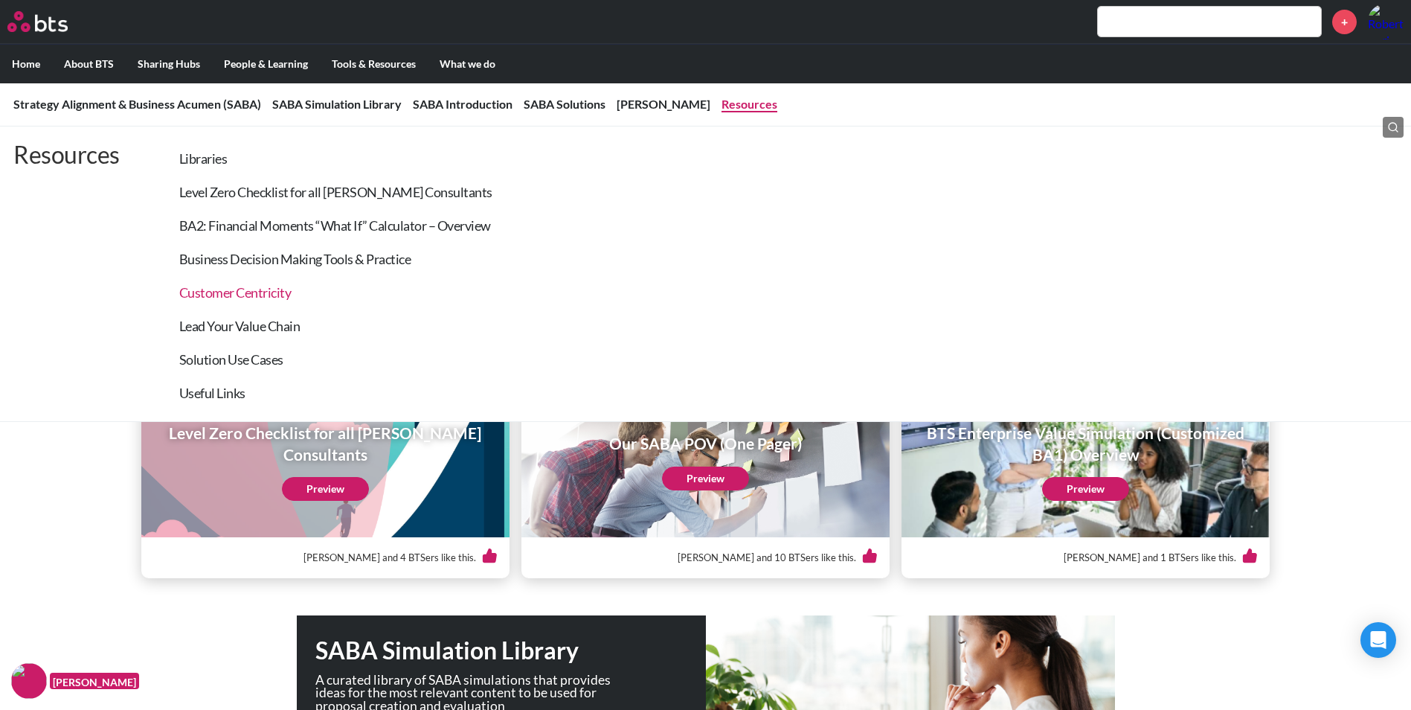
click at [225, 294] on link "Customer Centricity" at bounding box center [235, 292] width 112 height 16
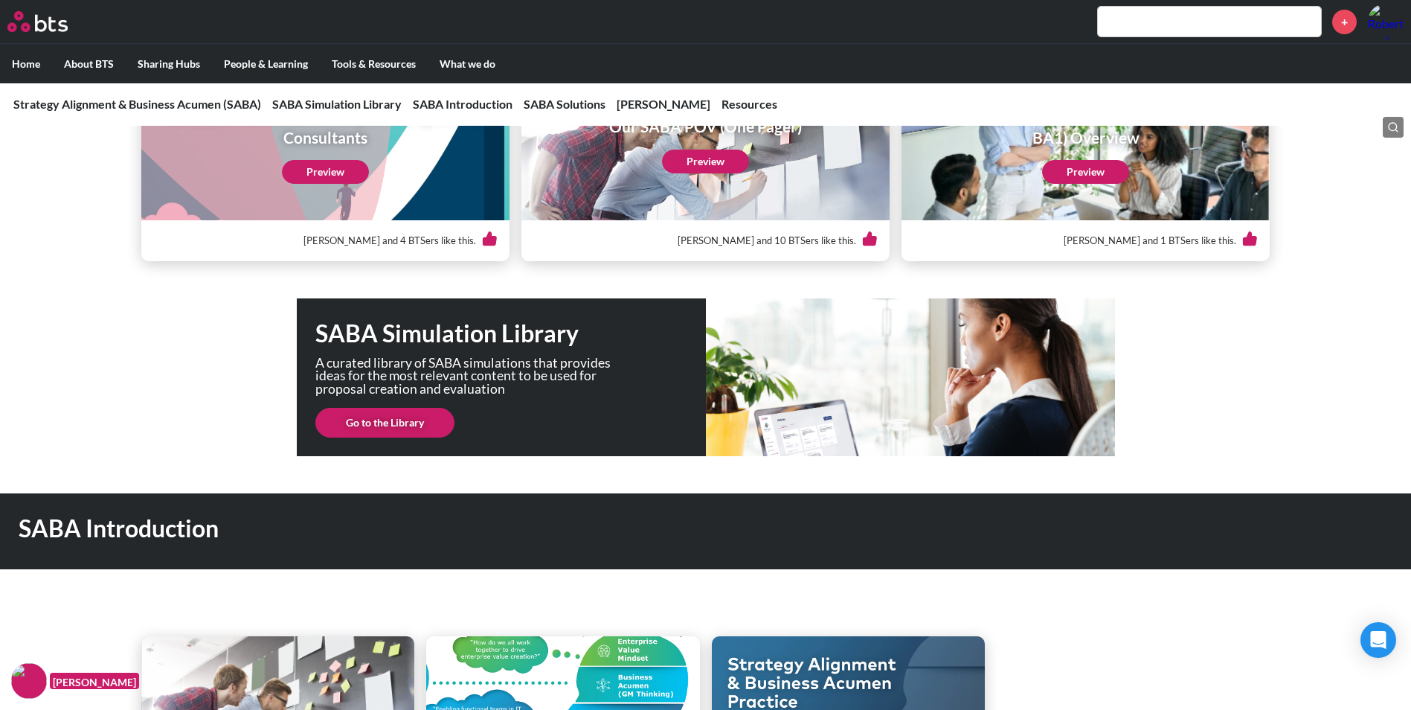
scroll to position [243, 0]
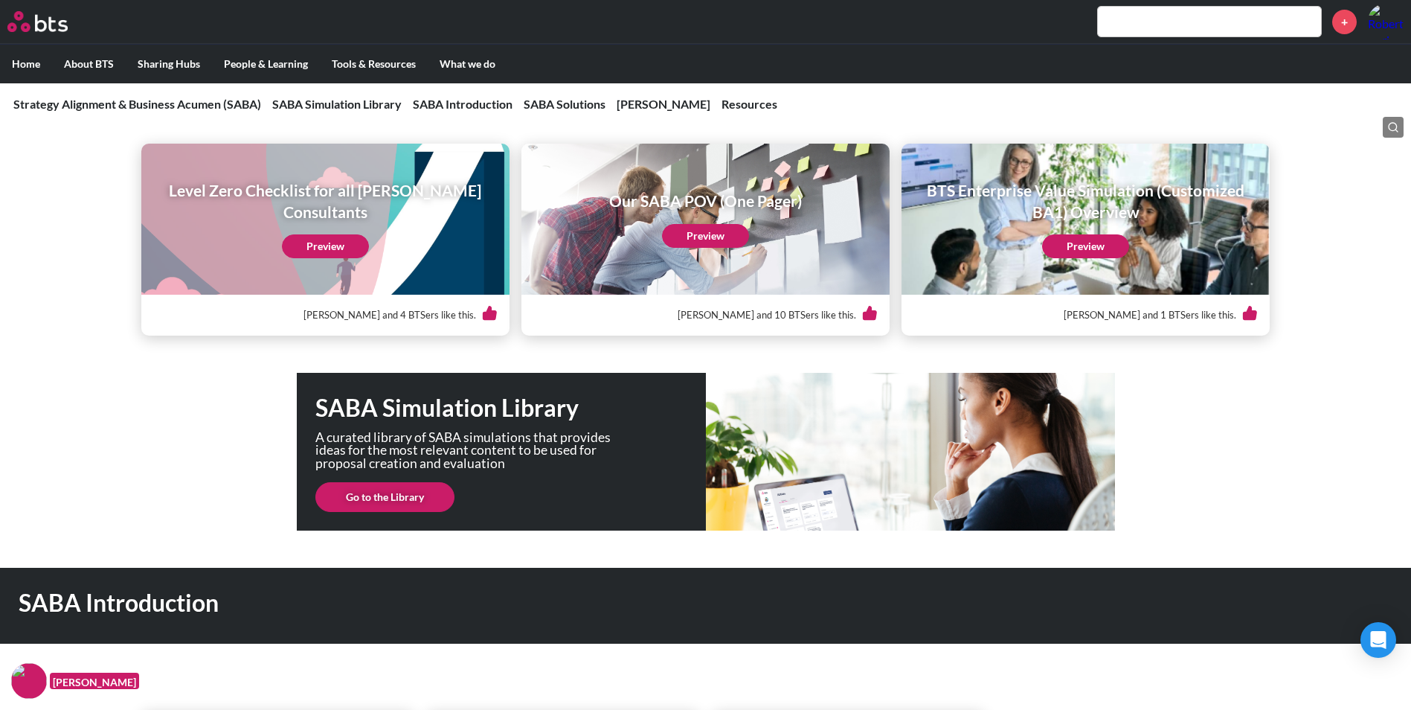
click at [385, 497] on link "Go to the Library" at bounding box center [384, 497] width 139 height 30
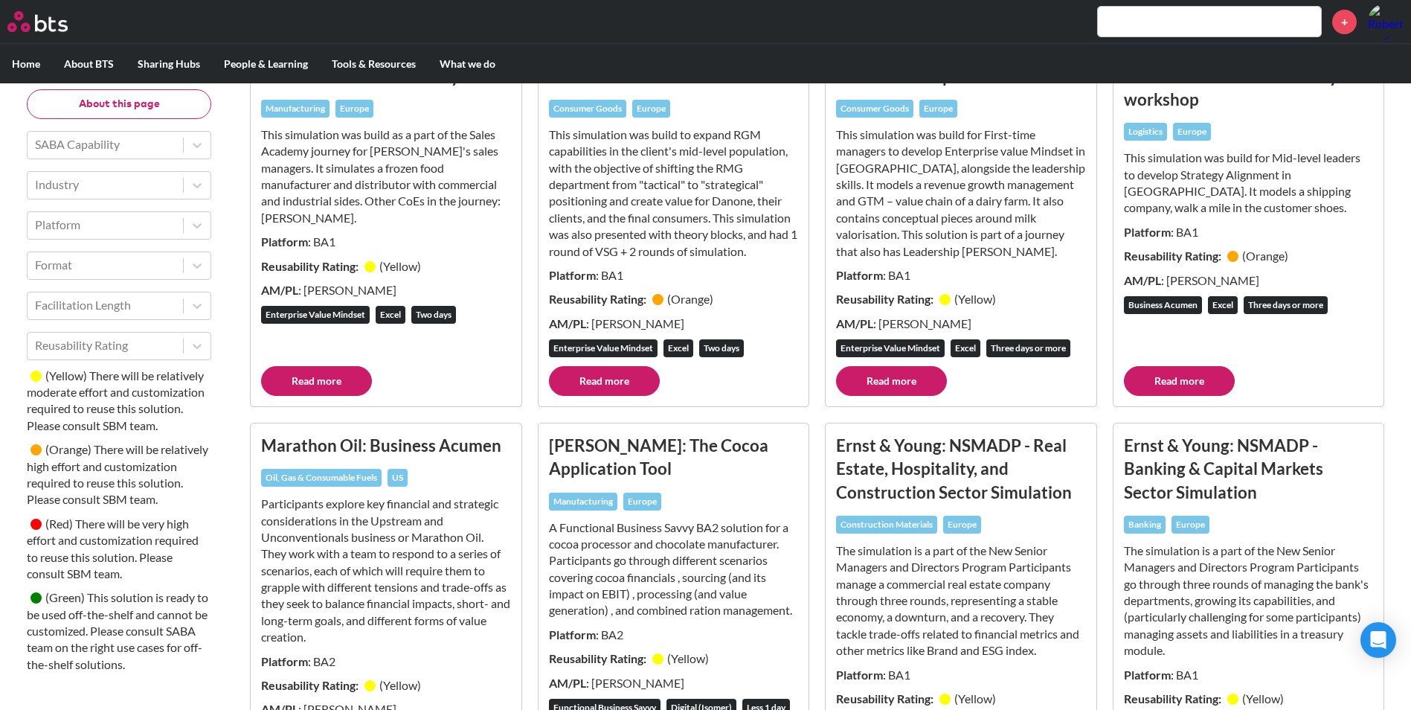
scroll to position [2083, 0]
